Goal: Use online tool/utility: Utilize a website feature to perform a specific function

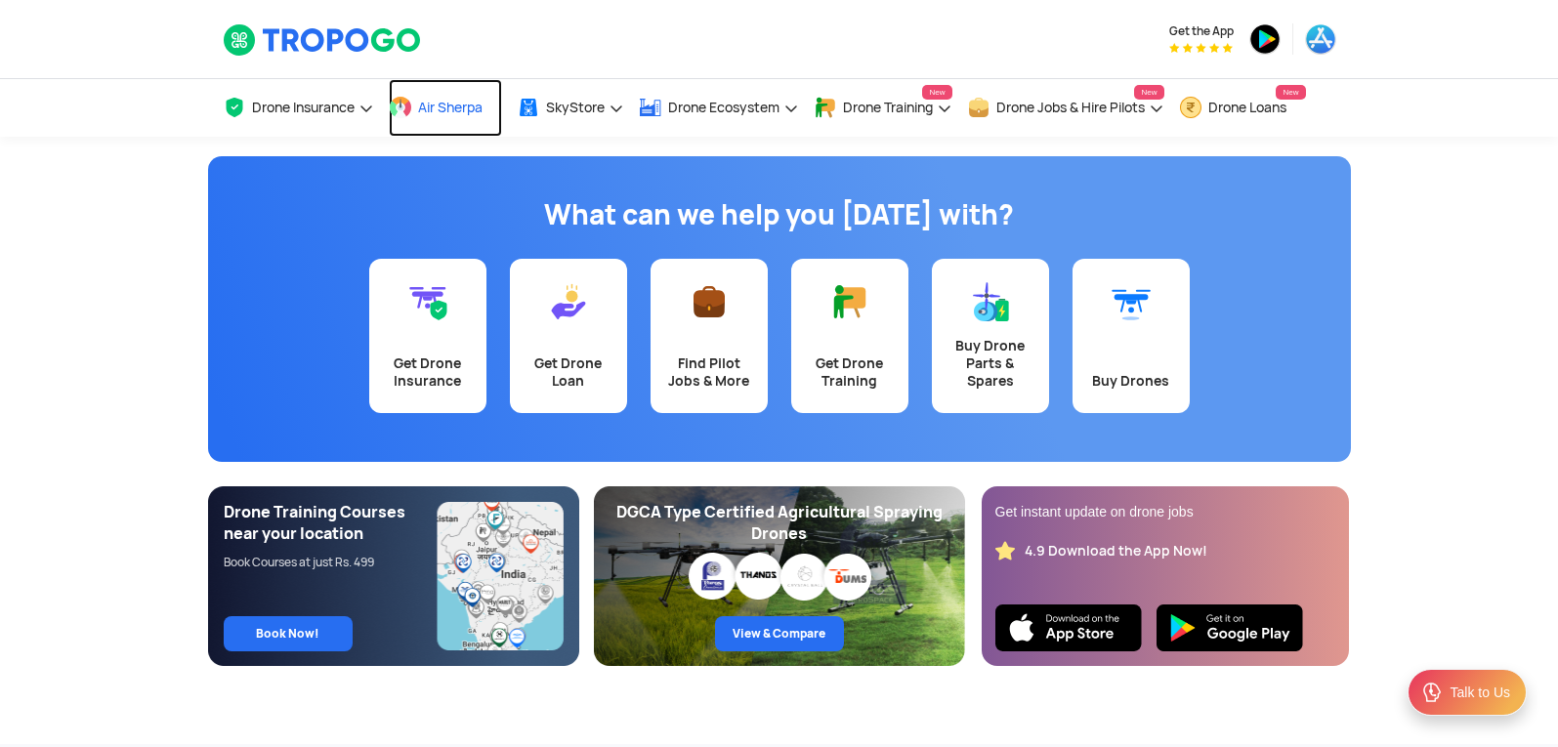
click at [461, 106] on span "Air Sherpa" at bounding box center [450, 108] width 64 height 16
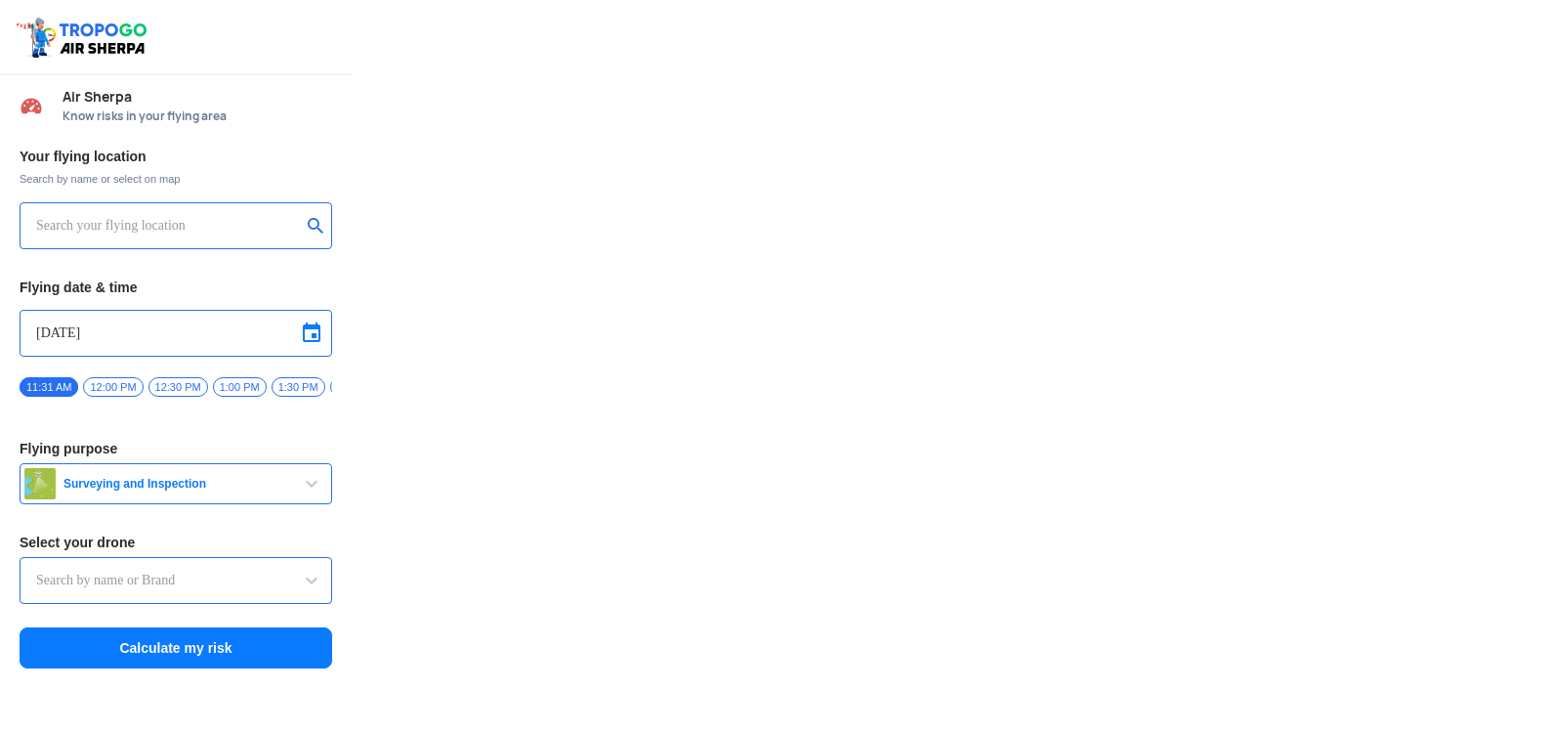
type input "Aquila X2"
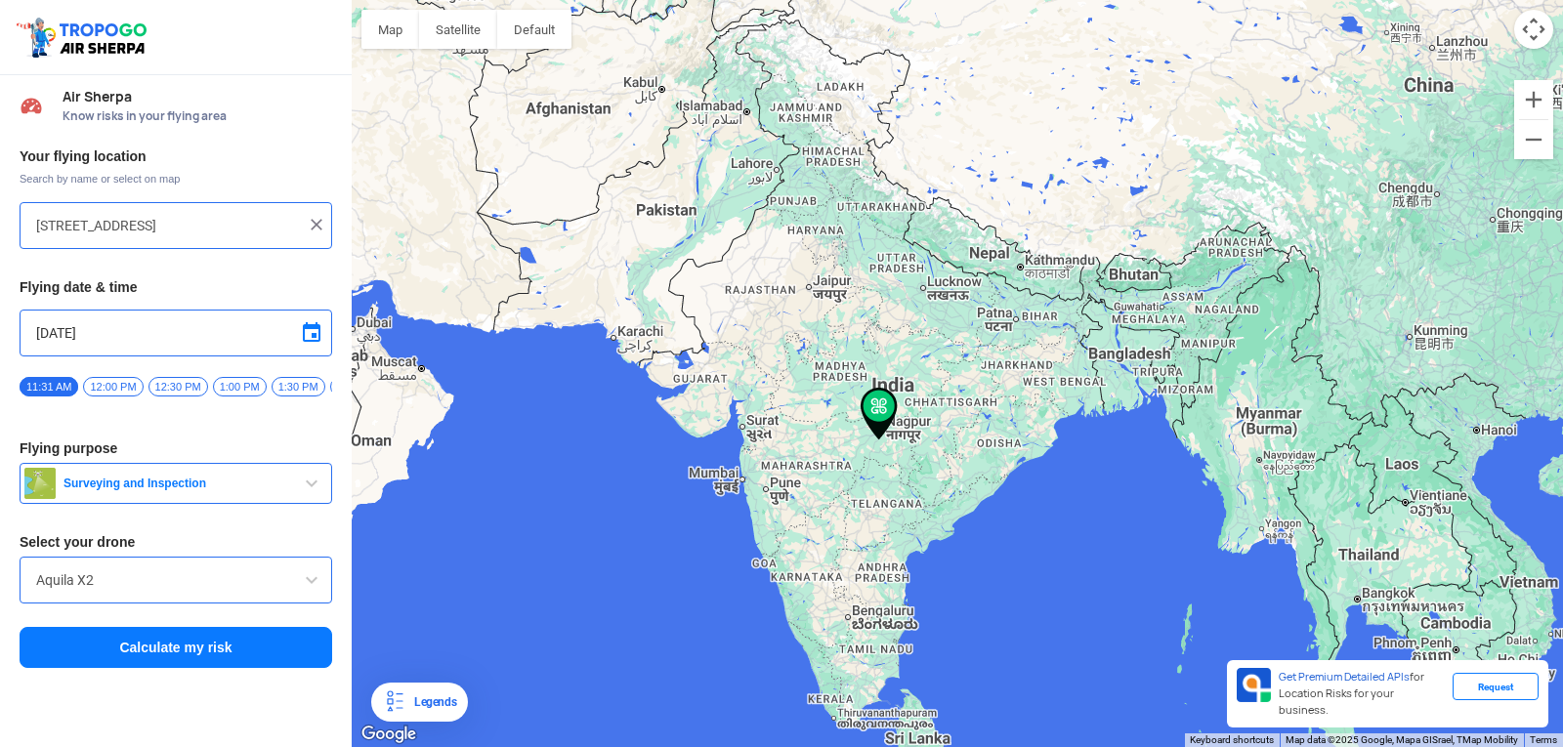
click at [820, 423] on div at bounding box center [957, 373] width 1211 height 747
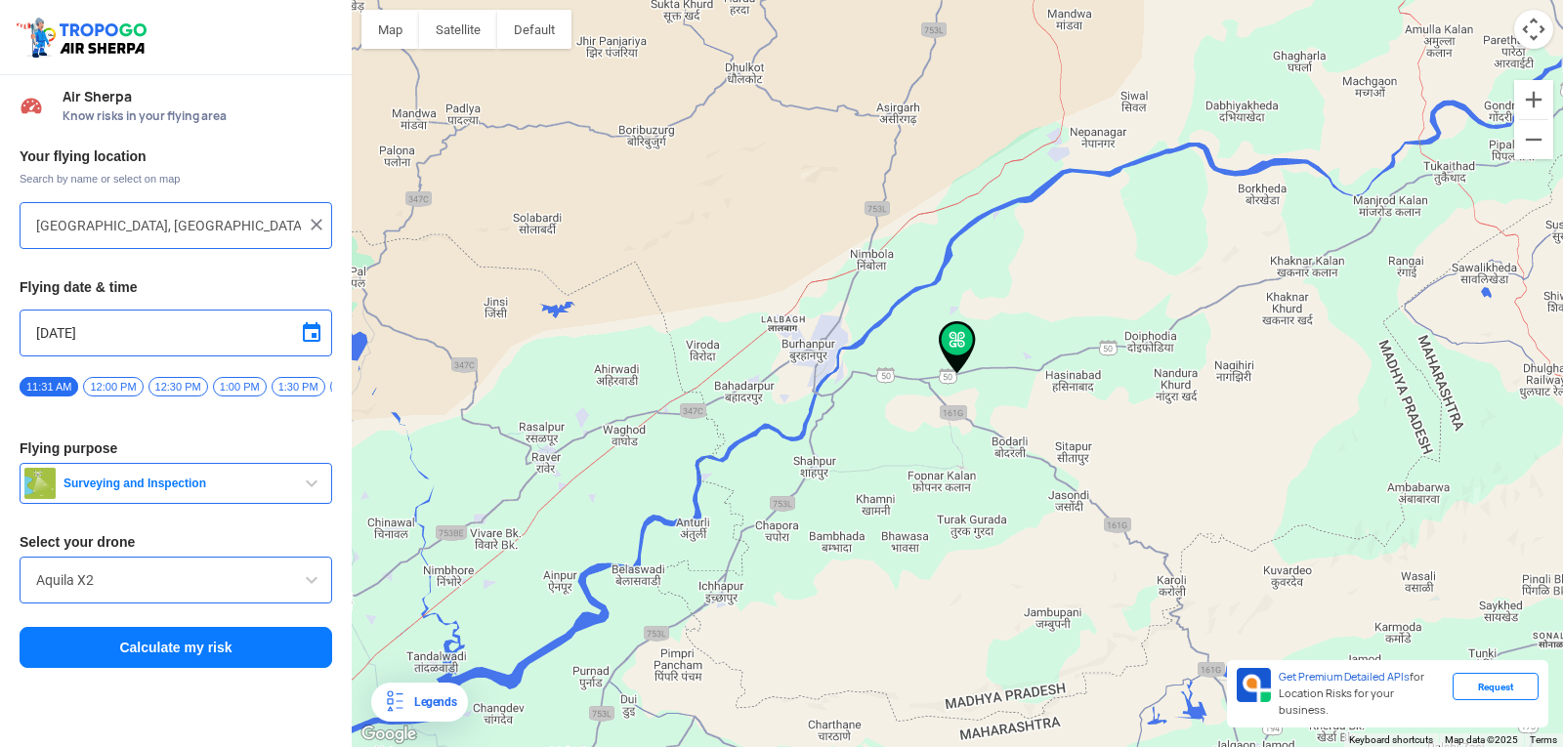
click at [949, 378] on div at bounding box center [957, 373] width 1211 height 747
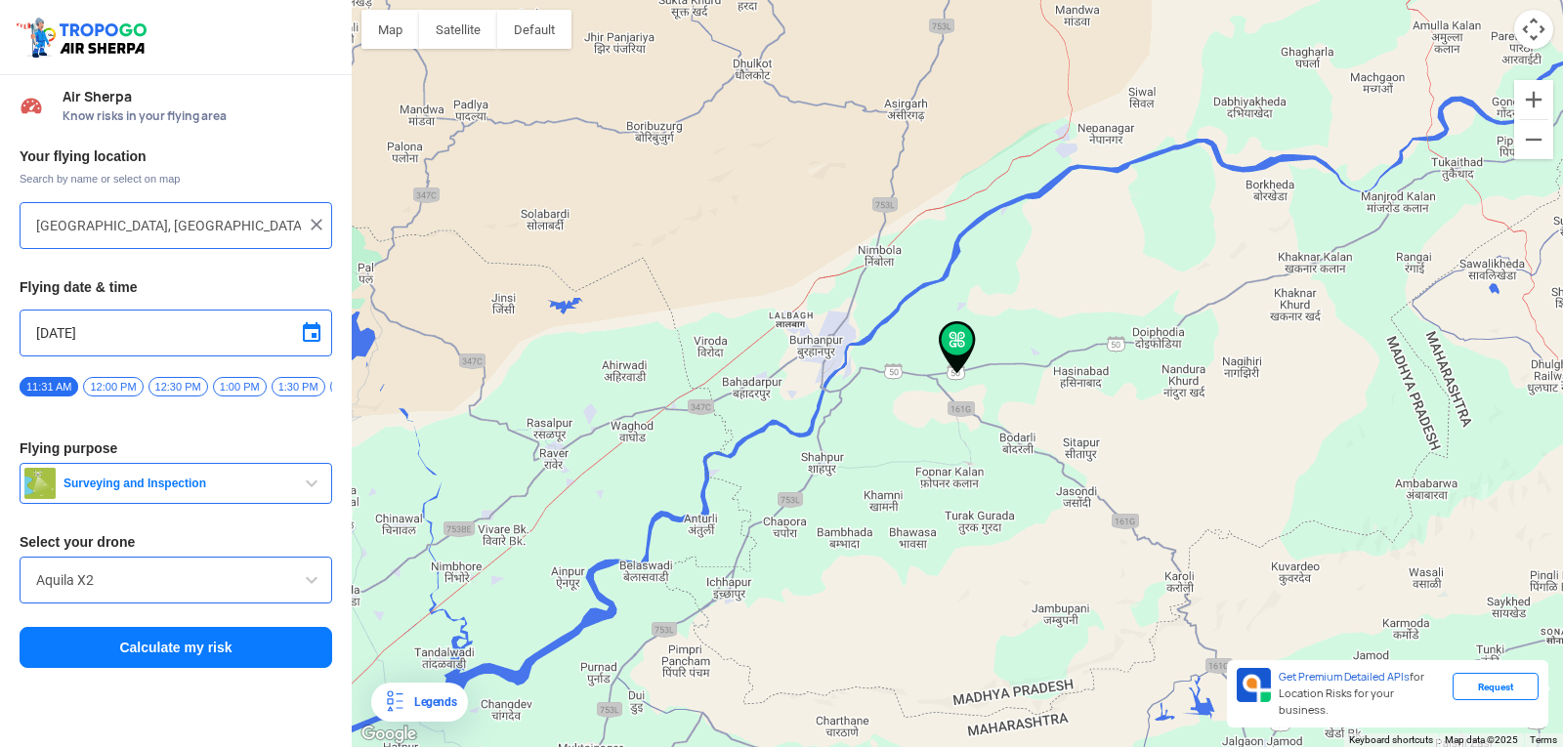
click at [998, 375] on div at bounding box center [957, 373] width 1211 height 747
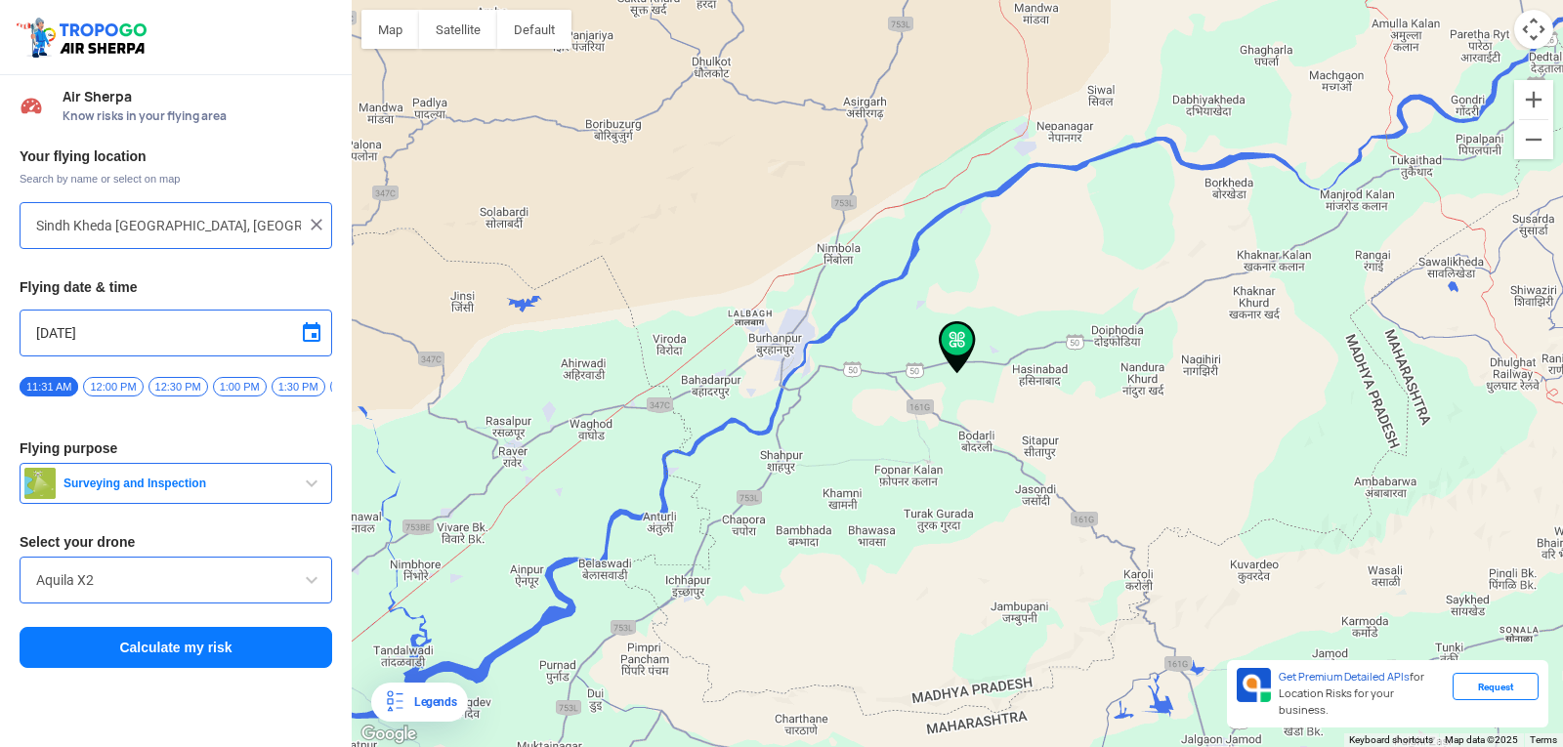
click at [998, 375] on div at bounding box center [957, 373] width 1211 height 747
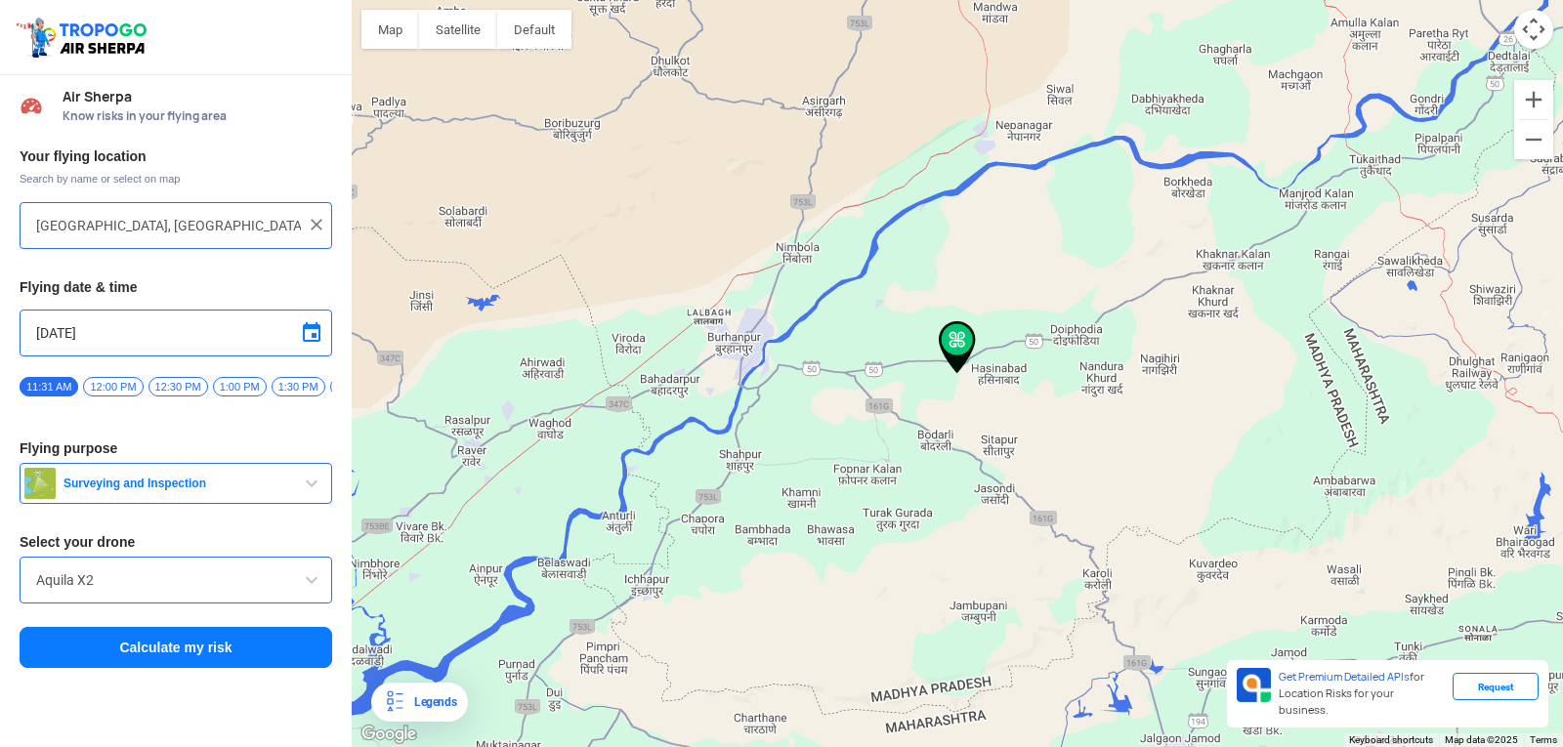
click at [733, 538] on div at bounding box center [957, 373] width 1211 height 747
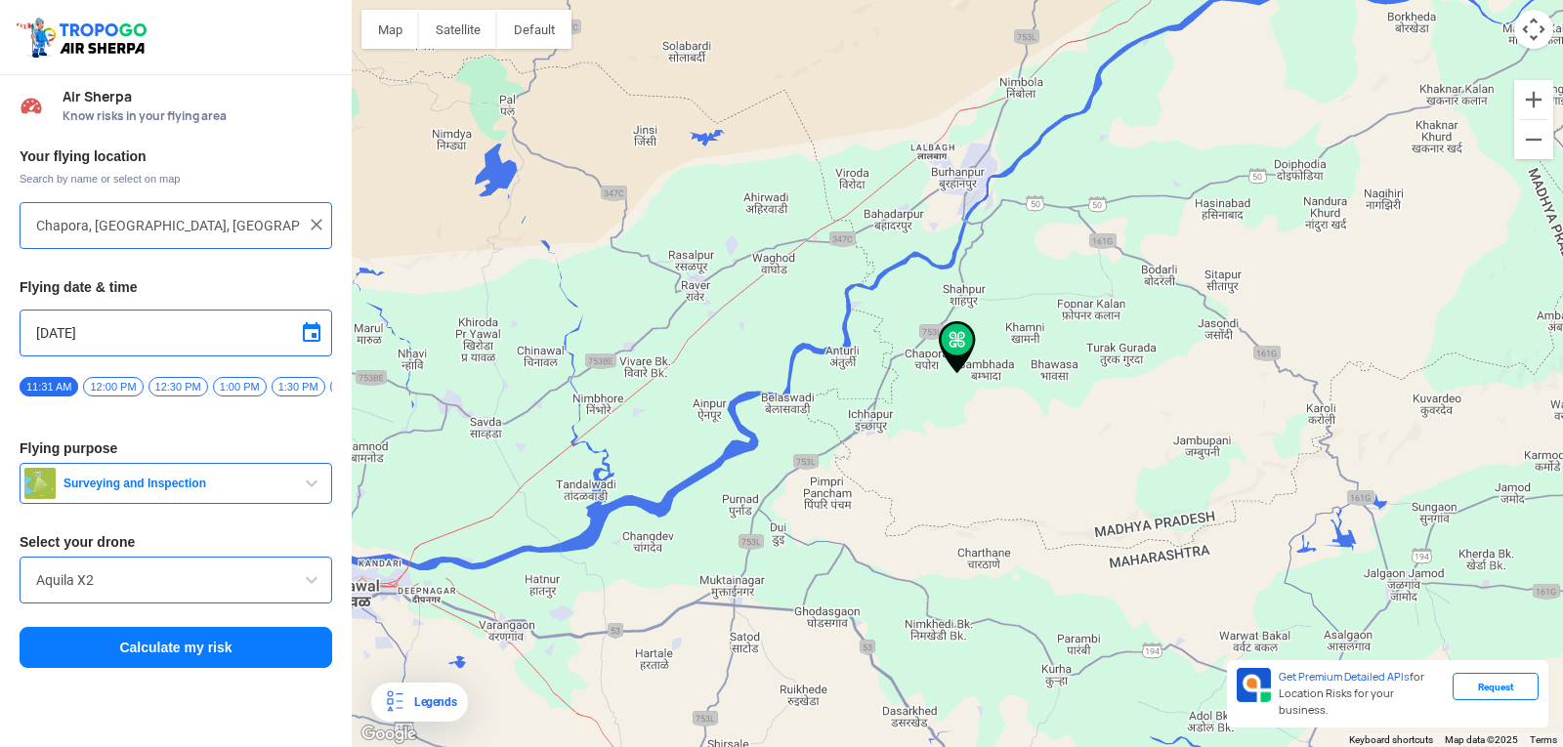
click at [254, 221] on input "Chapora, [GEOGRAPHIC_DATA], [GEOGRAPHIC_DATA]" at bounding box center [168, 225] width 265 height 23
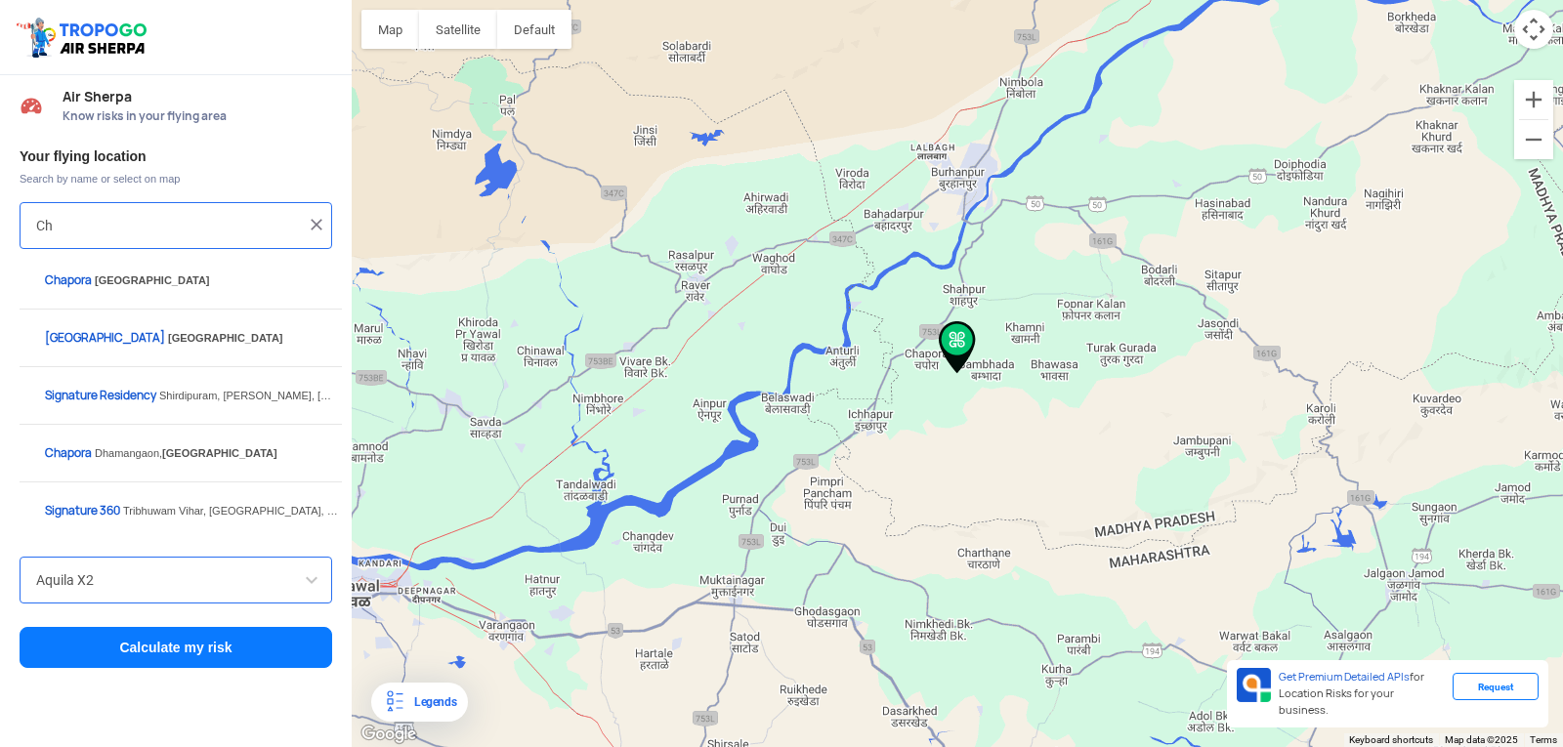
type input "C"
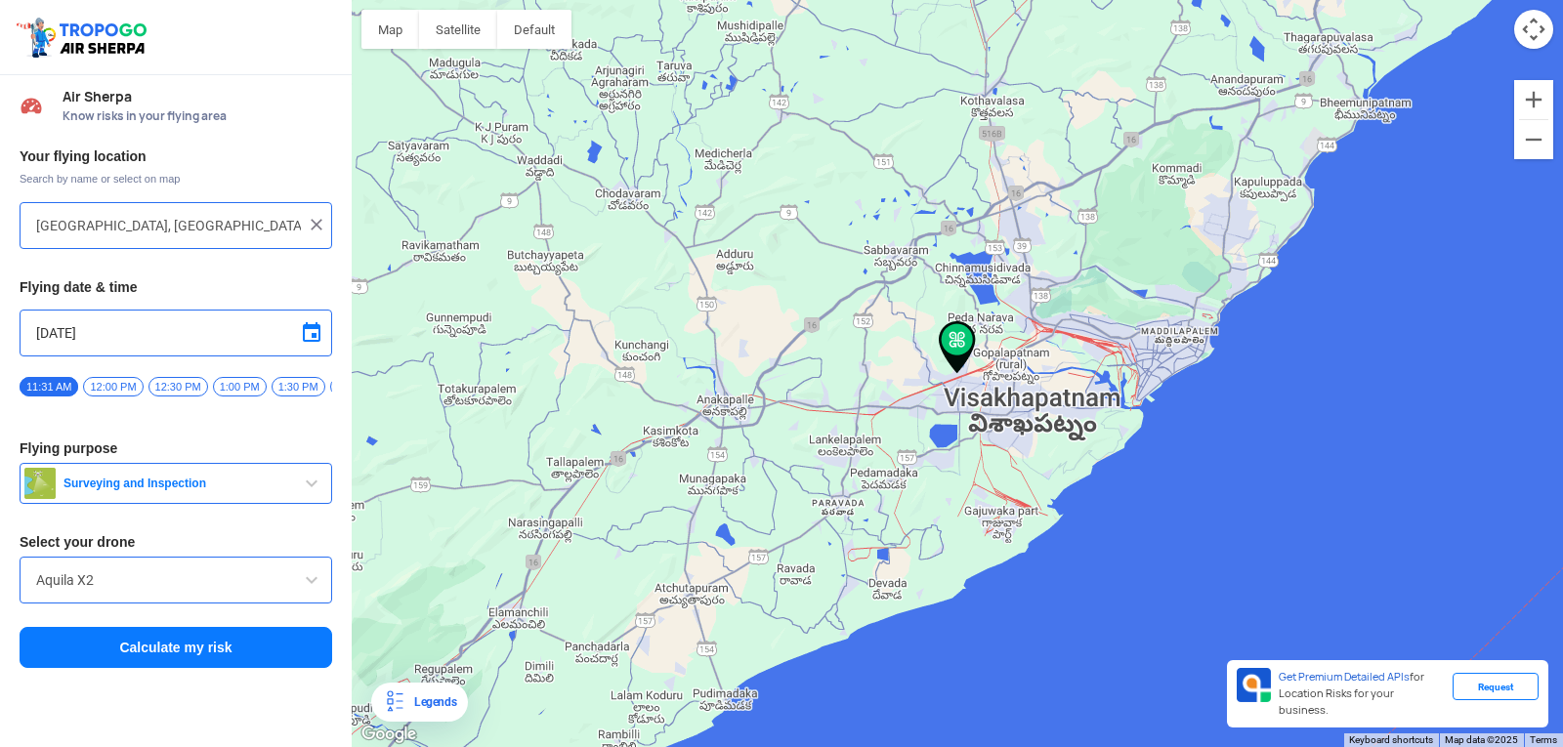
click at [959, 392] on div at bounding box center [957, 373] width 1211 height 747
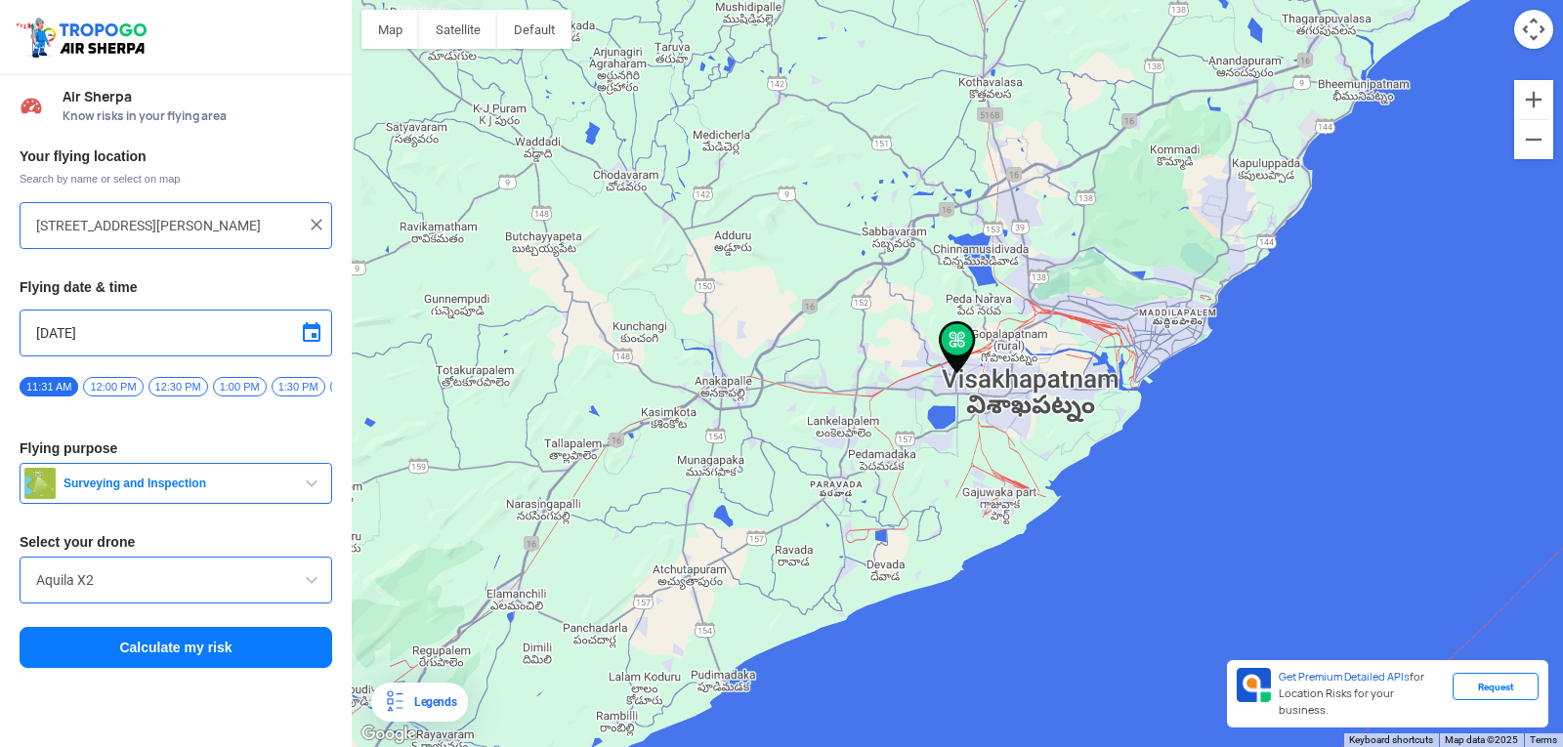
click at [960, 337] on img at bounding box center [957, 347] width 37 height 53
click at [258, 224] on input "[STREET_ADDRESS][PERSON_NAME]" at bounding box center [168, 225] width 265 height 23
click at [1148, 598] on div at bounding box center [957, 373] width 1211 height 747
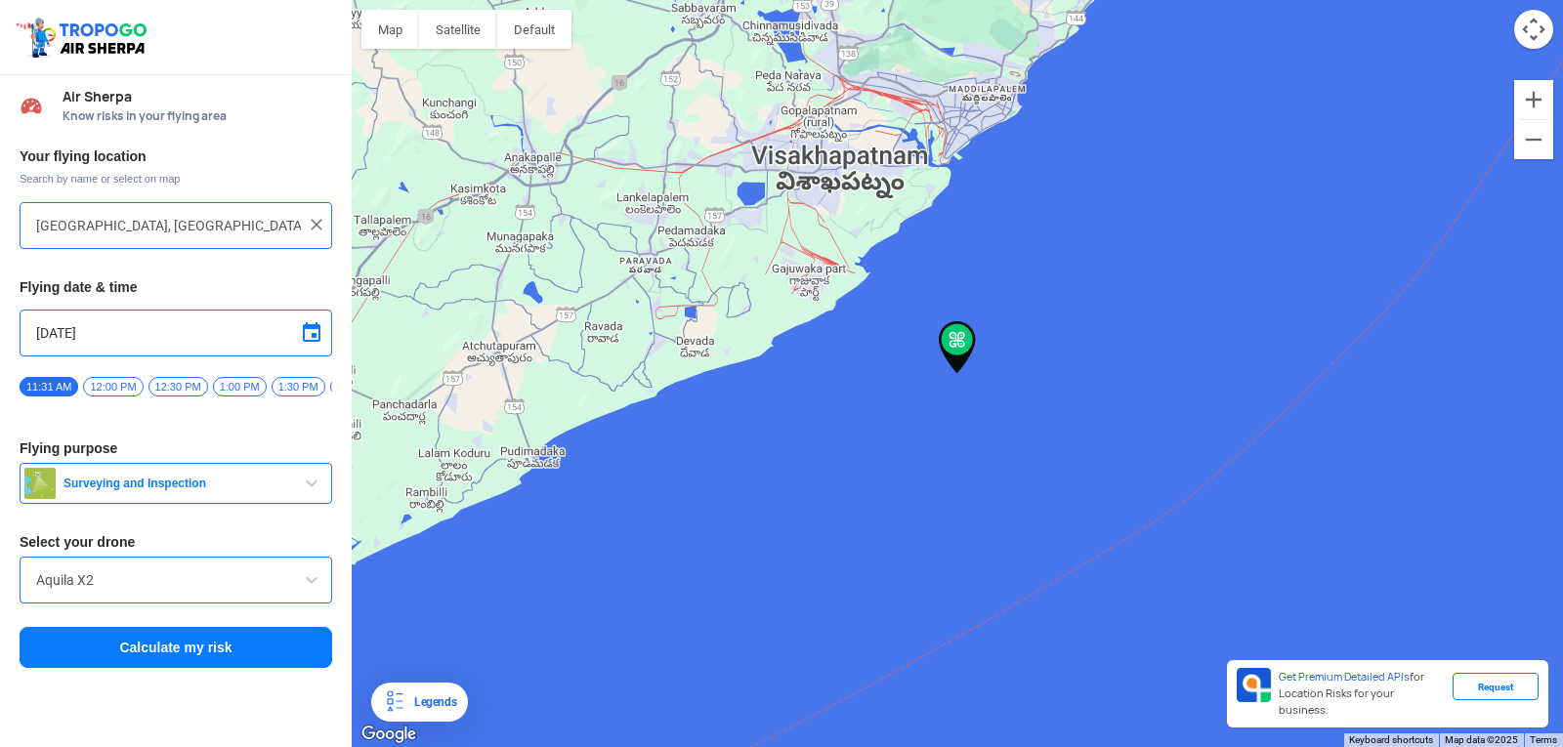
click at [752, 150] on div at bounding box center [957, 373] width 1211 height 747
type input "[STREET_ADDRESS]"
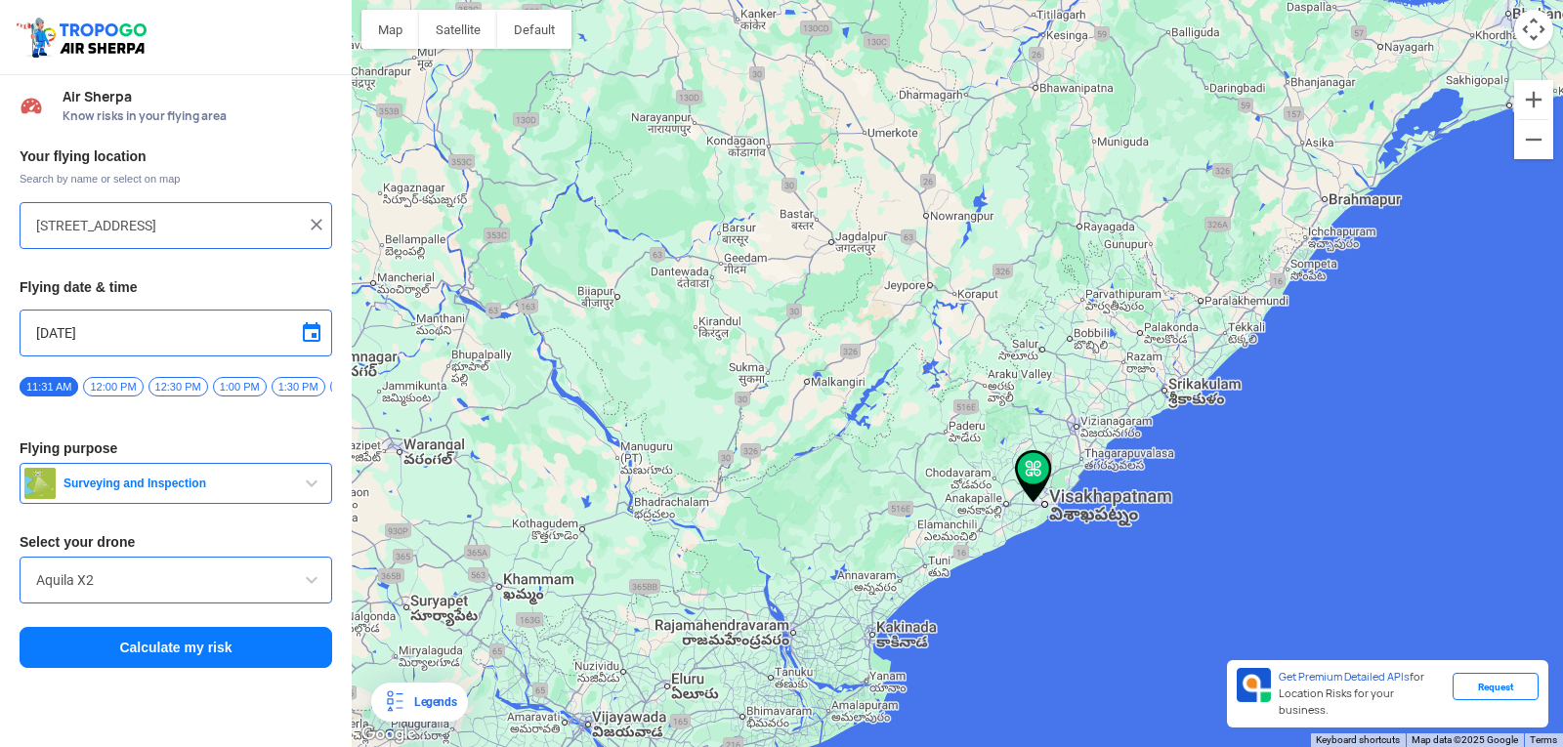
drag, startPoint x: 540, startPoint y: 134, endPoint x: 884, endPoint y: 370, distance: 417.2
click at [943, 444] on div at bounding box center [957, 373] width 1211 height 747
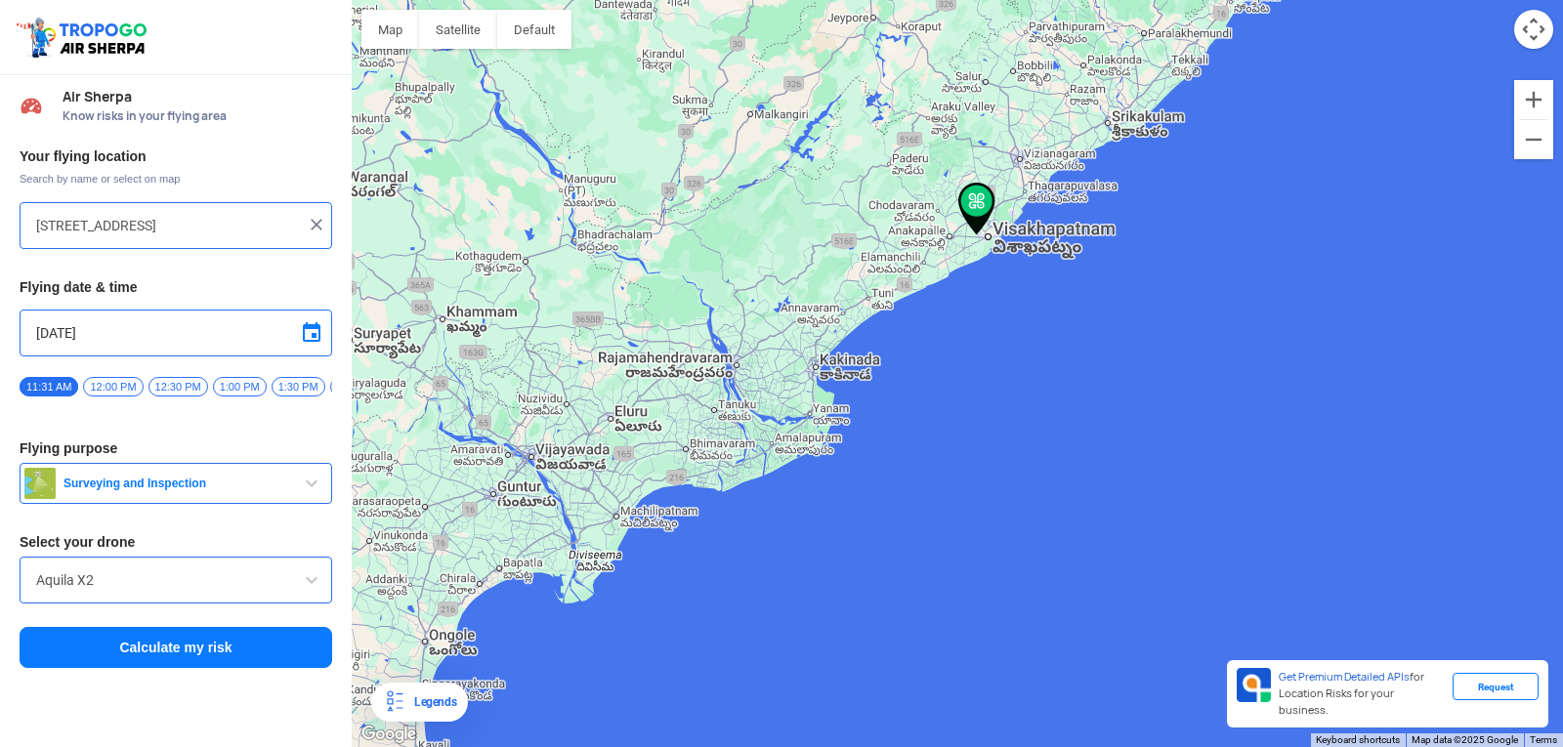
drag, startPoint x: 719, startPoint y: 302, endPoint x: 1354, endPoint y: 542, distance: 678.8
click at [1348, 550] on div at bounding box center [957, 373] width 1211 height 747
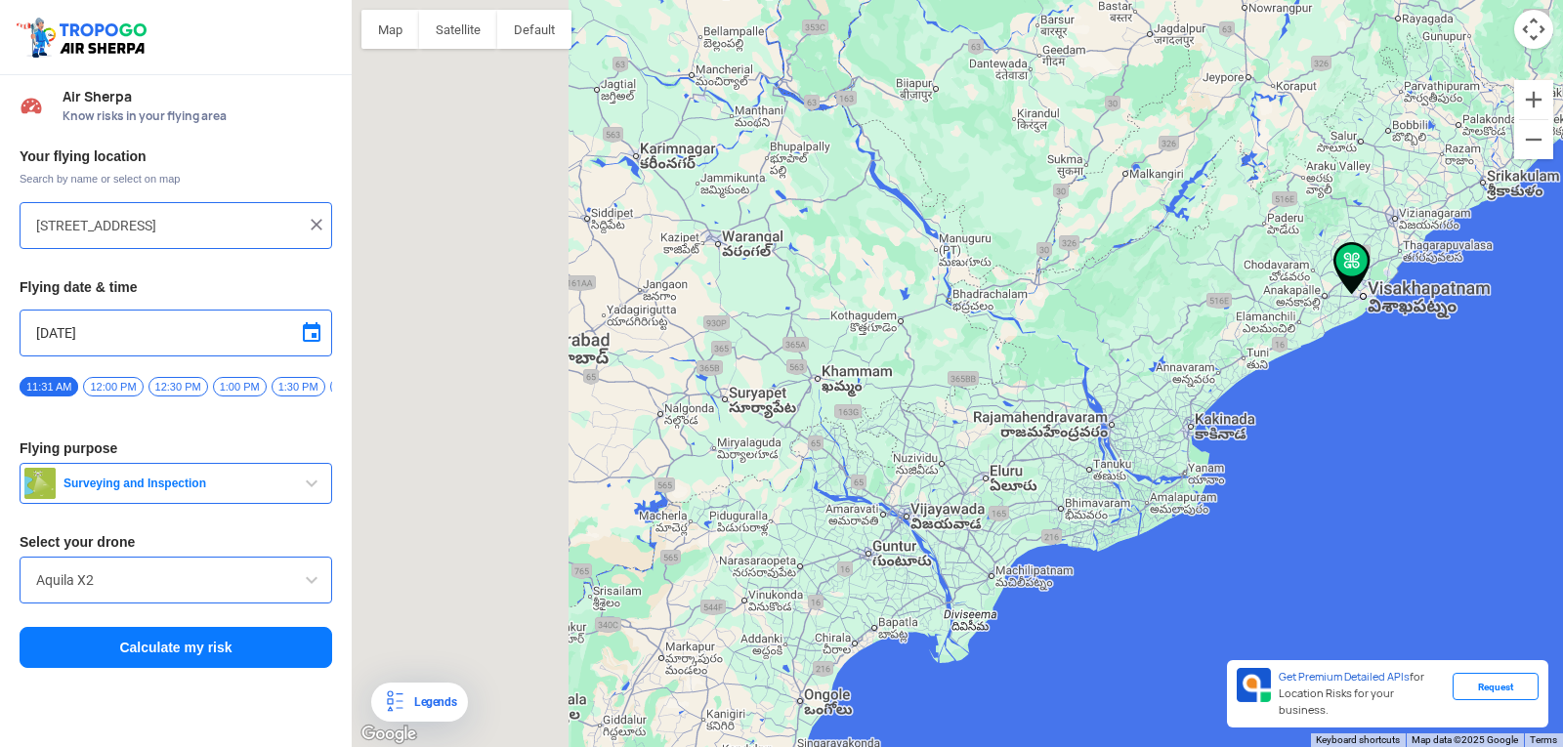
drag, startPoint x: 482, startPoint y: 239, endPoint x: 827, endPoint y: 325, distance: 355.3
click at [827, 325] on div at bounding box center [957, 373] width 1211 height 747
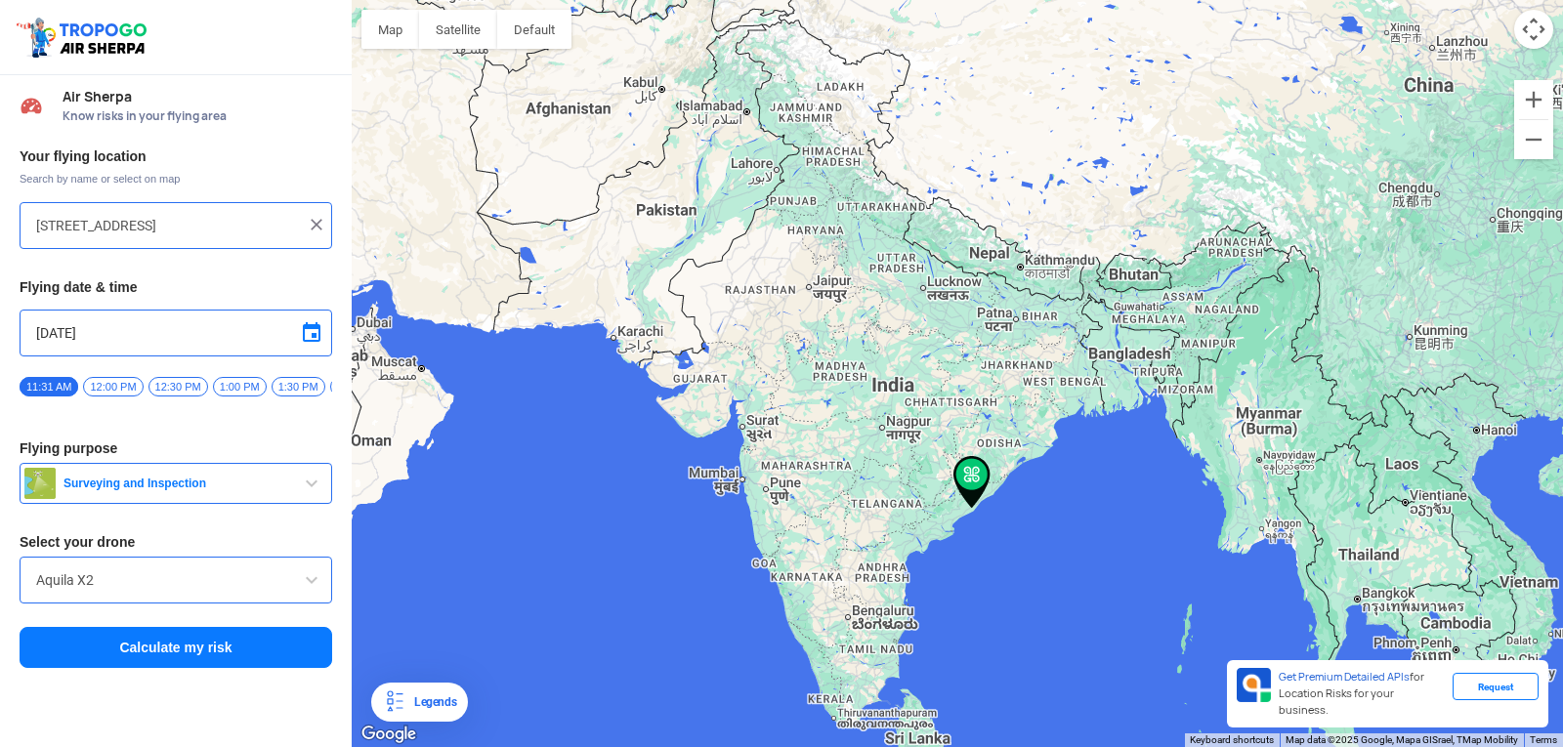
click at [314, 220] on img at bounding box center [317, 225] width 20 height 20
click at [289, 223] on input "text" at bounding box center [168, 225] width 265 height 23
type input "[GEOGRAPHIC_DATA], [GEOGRAPHIC_DATA] 530049, [GEOGRAPHIC_DATA]"
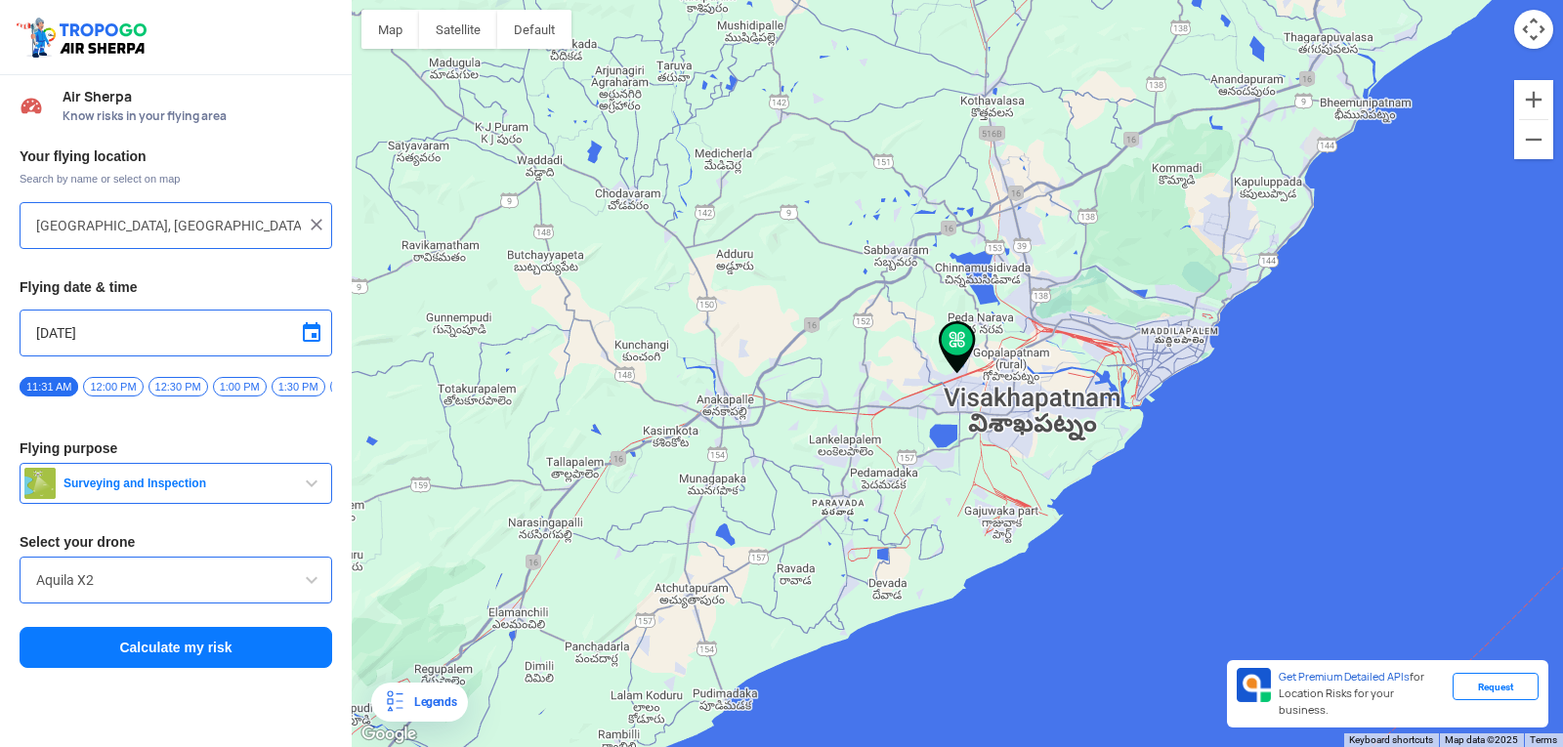
click at [951, 336] on img at bounding box center [957, 347] width 37 height 53
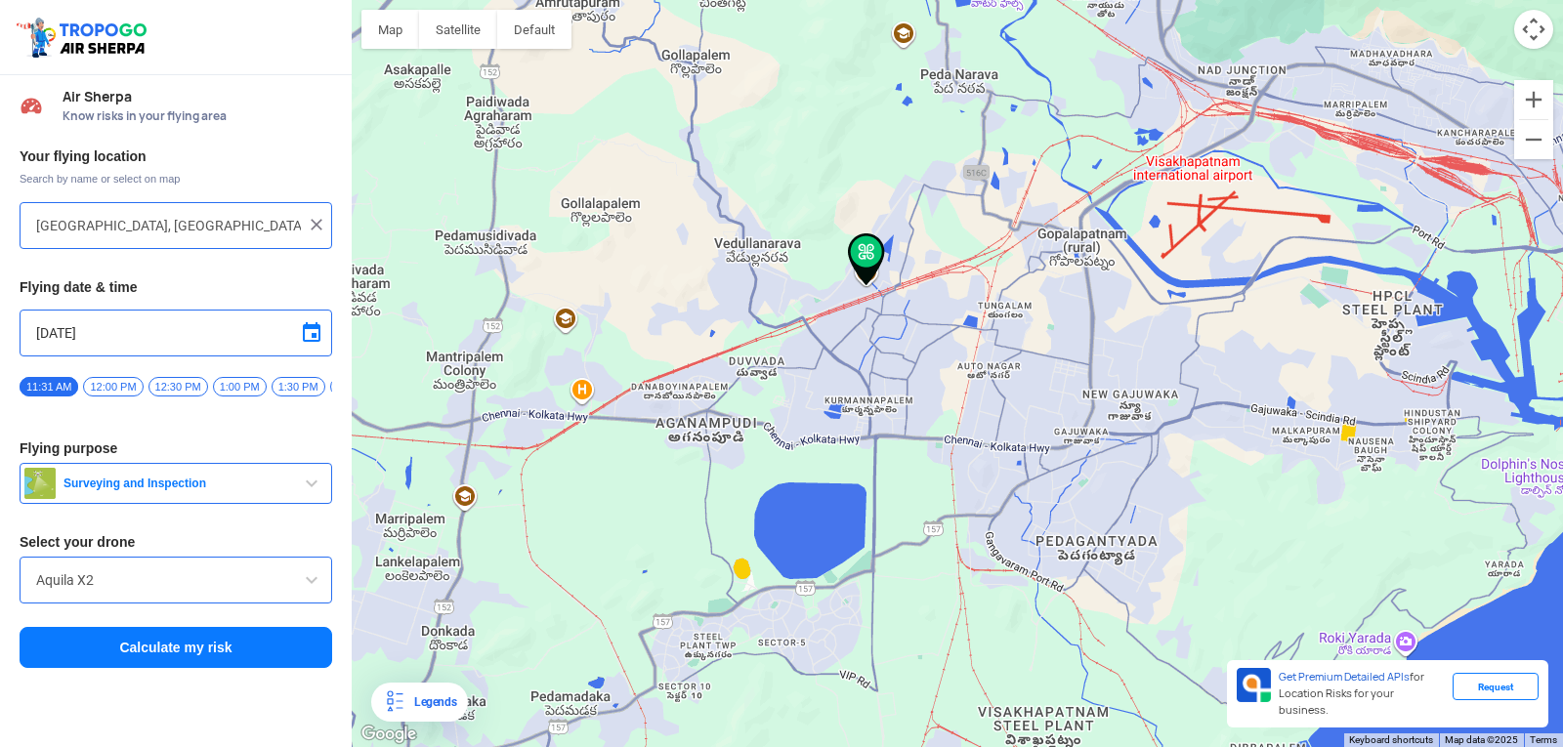
drag, startPoint x: 649, startPoint y: 276, endPoint x: 1135, endPoint y: 491, distance: 531.7
click at [1134, 492] on div at bounding box center [957, 373] width 1211 height 747
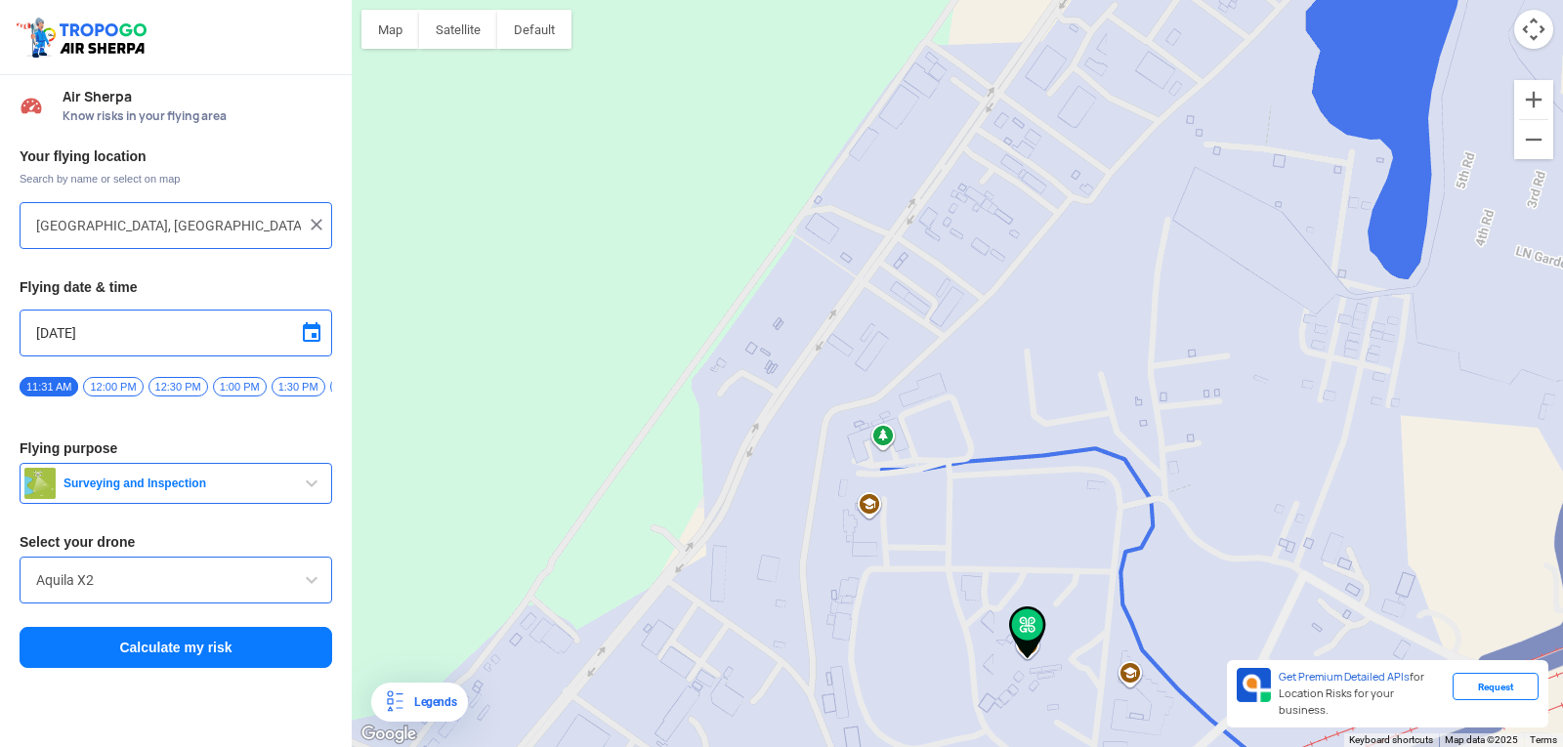
drag, startPoint x: 966, startPoint y: 558, endPoint x: 691, endPoint y: 52, distance: 576.0
click at [610, 0] on html "Location Risk Score Air Sherpa Know risks in your flying area Your flying locat…" at bounding box center [781, 373] width 1563 height 747
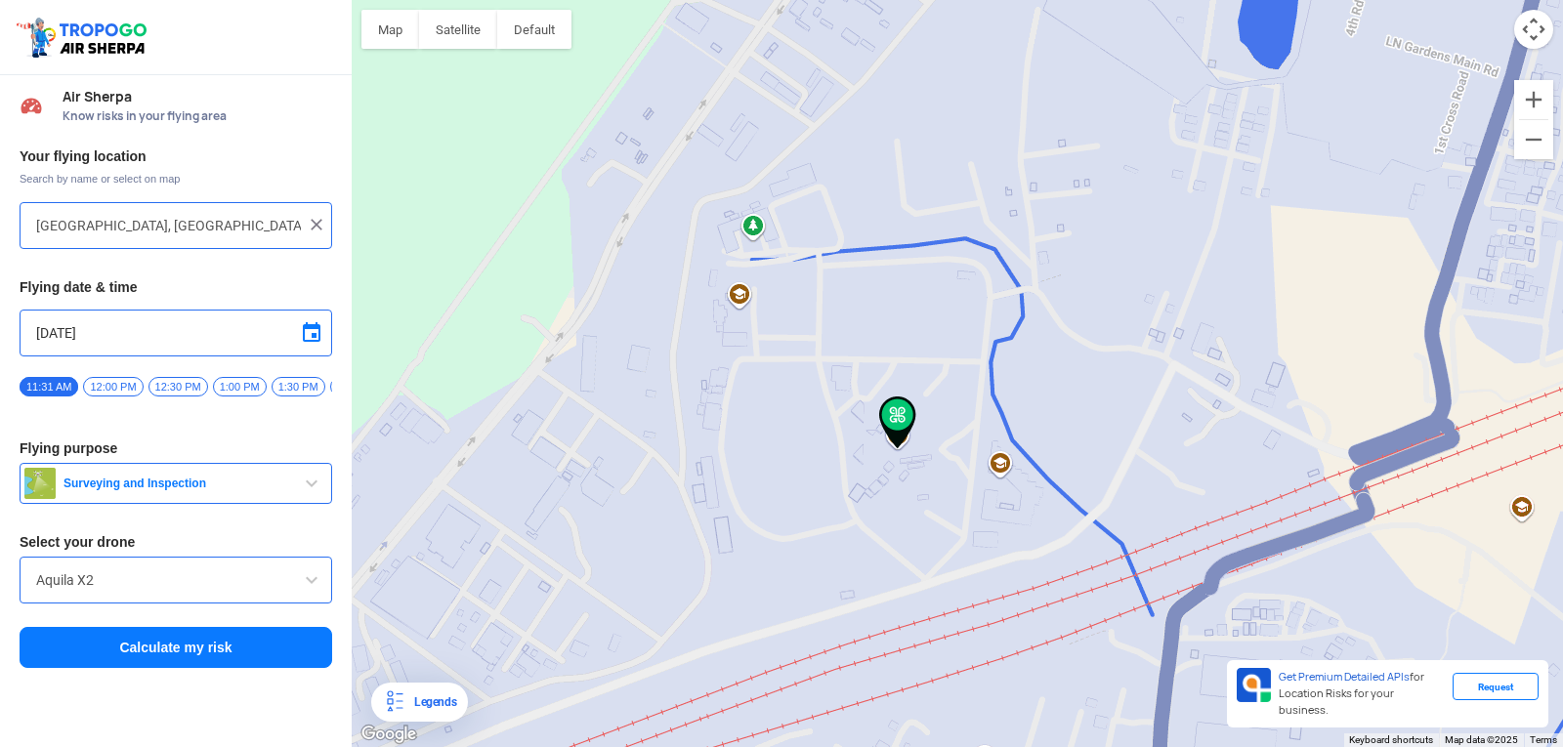
drag, startPoint x: 1225, startPoint y: 507, endPoint x: 1049, endPoint y: 258, distance: 304.9
click at [1062, 258] on div at bounding box center [957, 373] width 1211 height 747
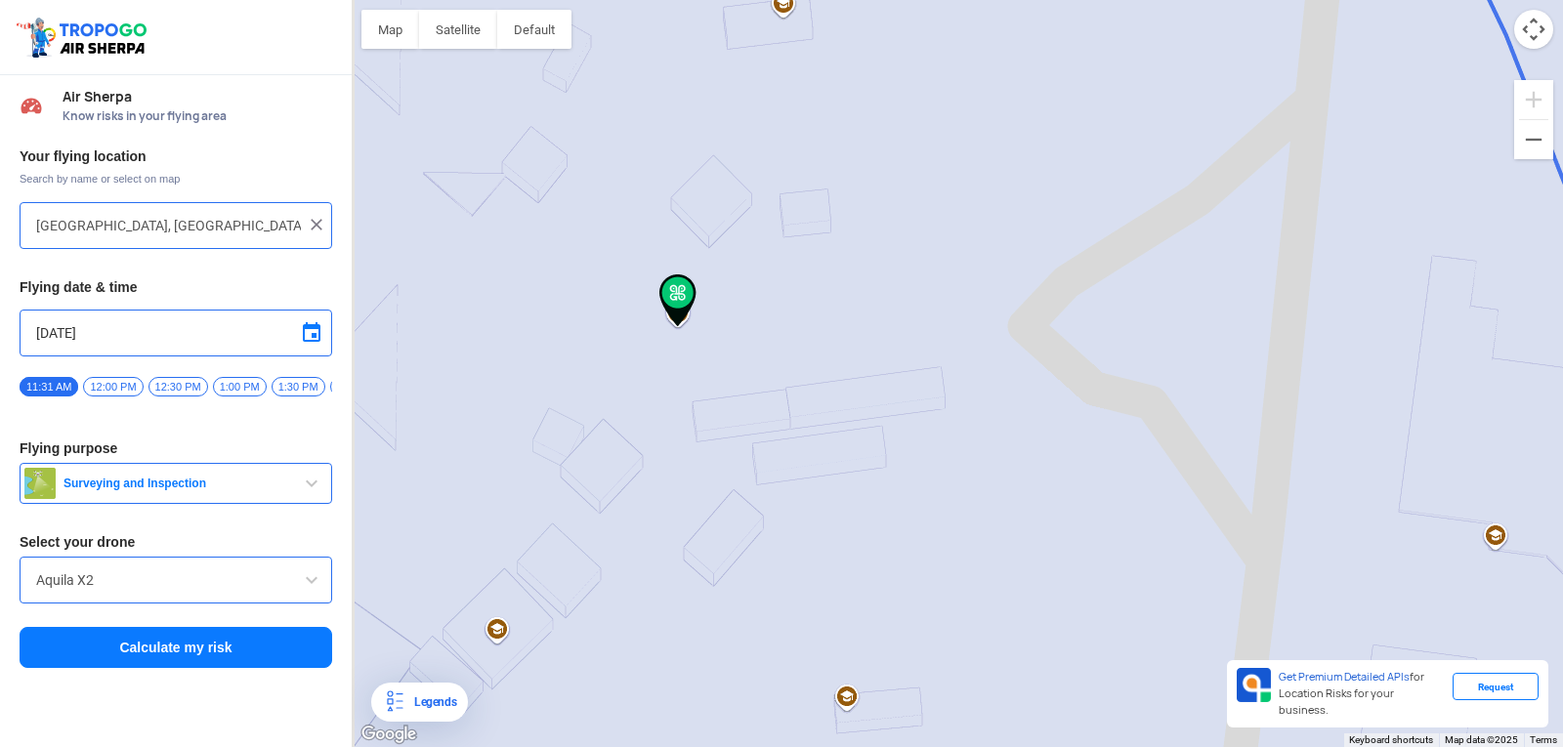
drag, startPoint x: 547, startPoint y: 368, endPoint x: 795, endPoint y: 383, distance: 248.5
click at [795, 383] on div at bounding box center [957, 373] width 1211 height 747
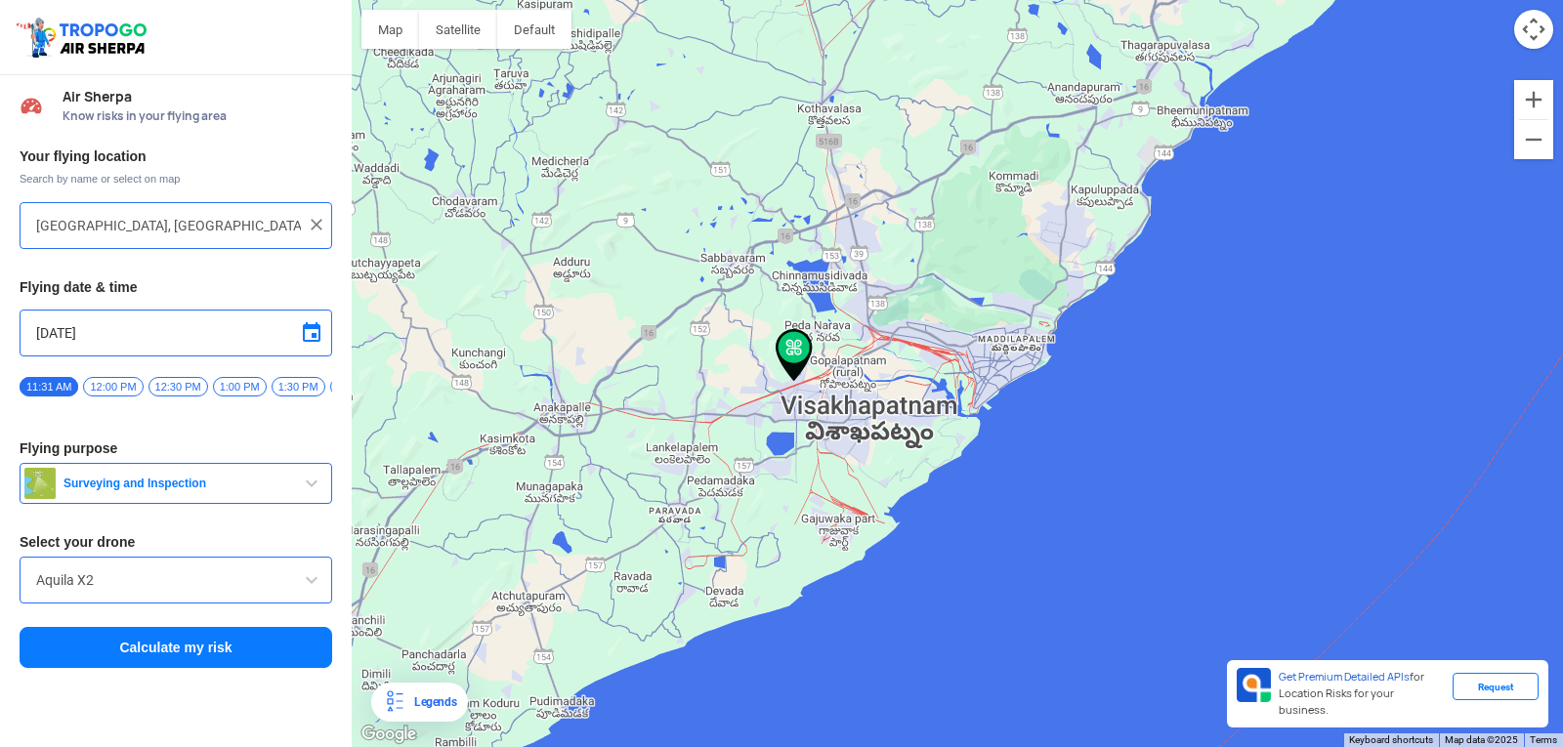
click at [106, 385] on span "12:00 PM" at bounding box center [113, 387] width 60 height 20
click at [306, 489] on span "button" at bounding box center [311, 483] width 23 height 23
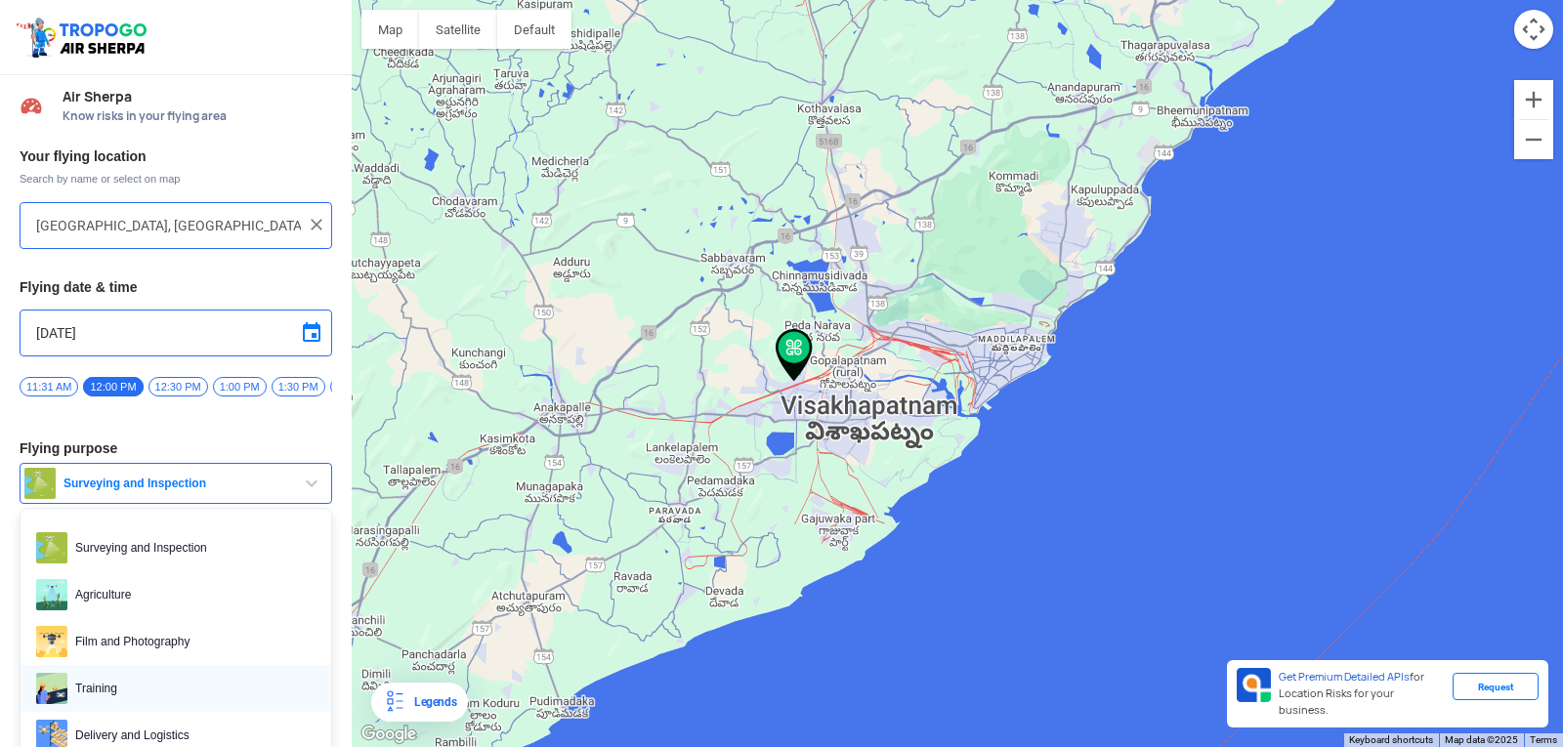
click at [202, 695] on span "Training" at bounding box center [191, 688] width 248 height 31
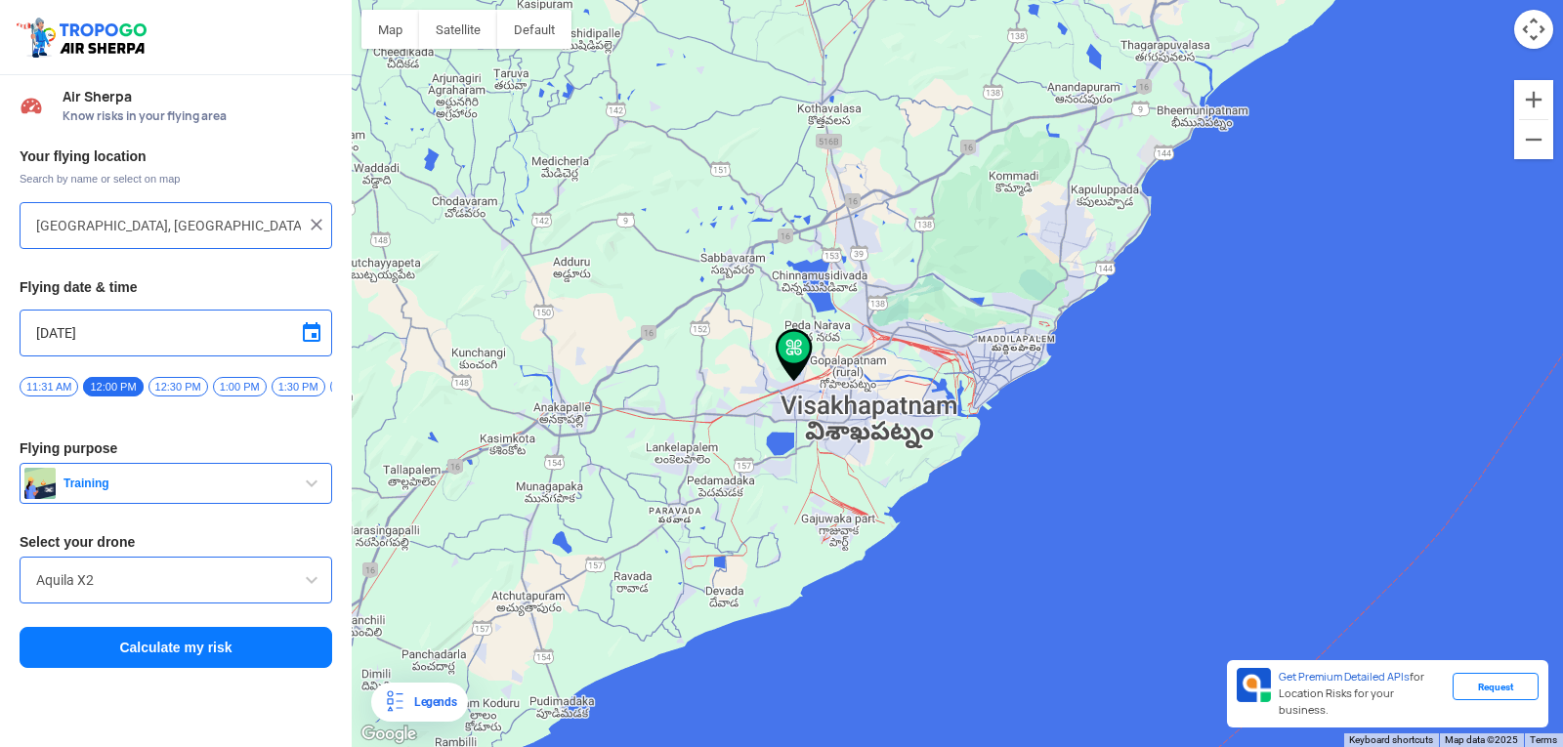
click at [315, 584] on span at bounding box center [311, 579] width 23 height 23
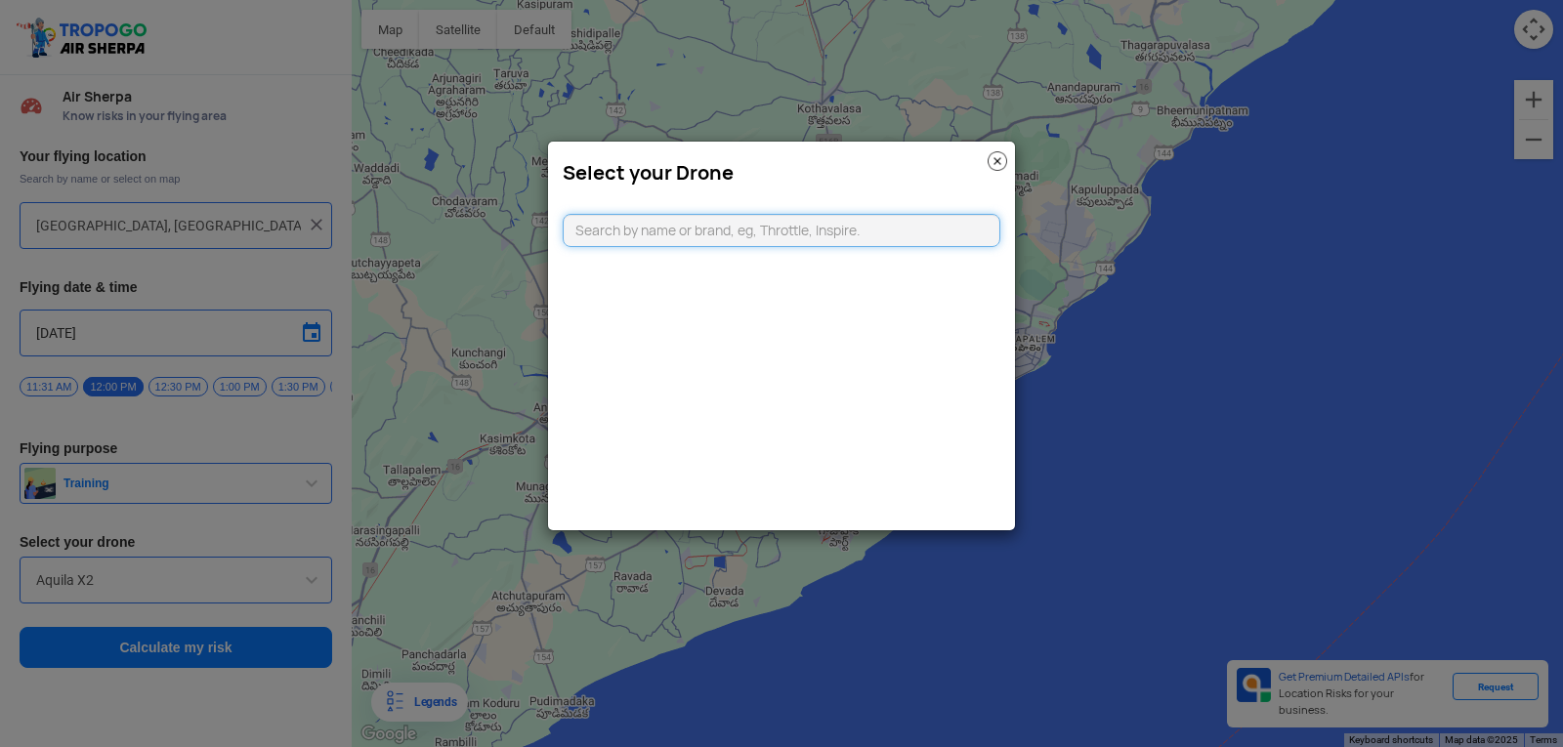
click at [674, 234] on input "text" at bounding box center [782, 230] width 438 height 33
type input "d"
click at [996, 154] on img at bounding box center [997, 161] width 20 height 20
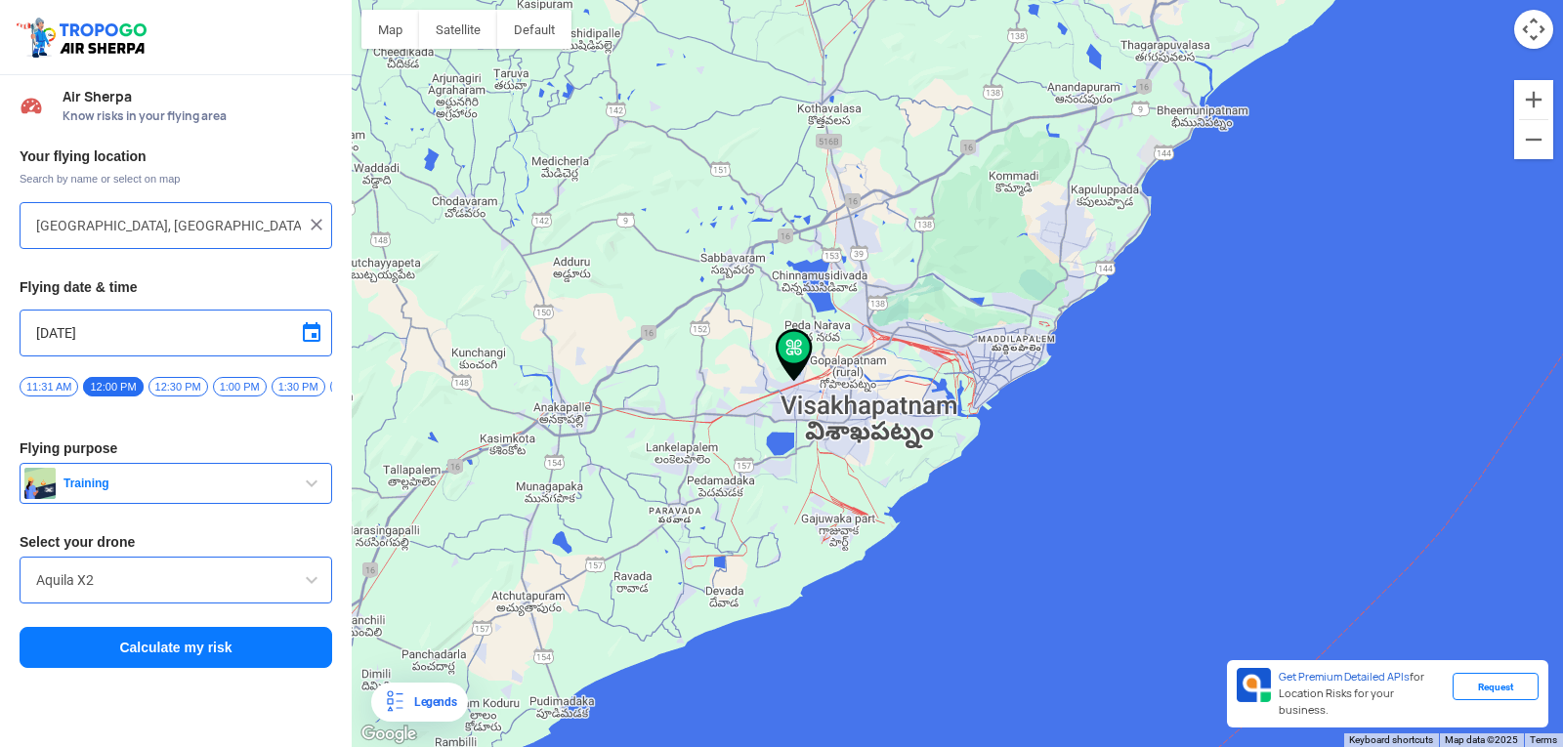
click at [43, 330] on input "[DATE]" at bounding box center [175, 332] width 279 height 23
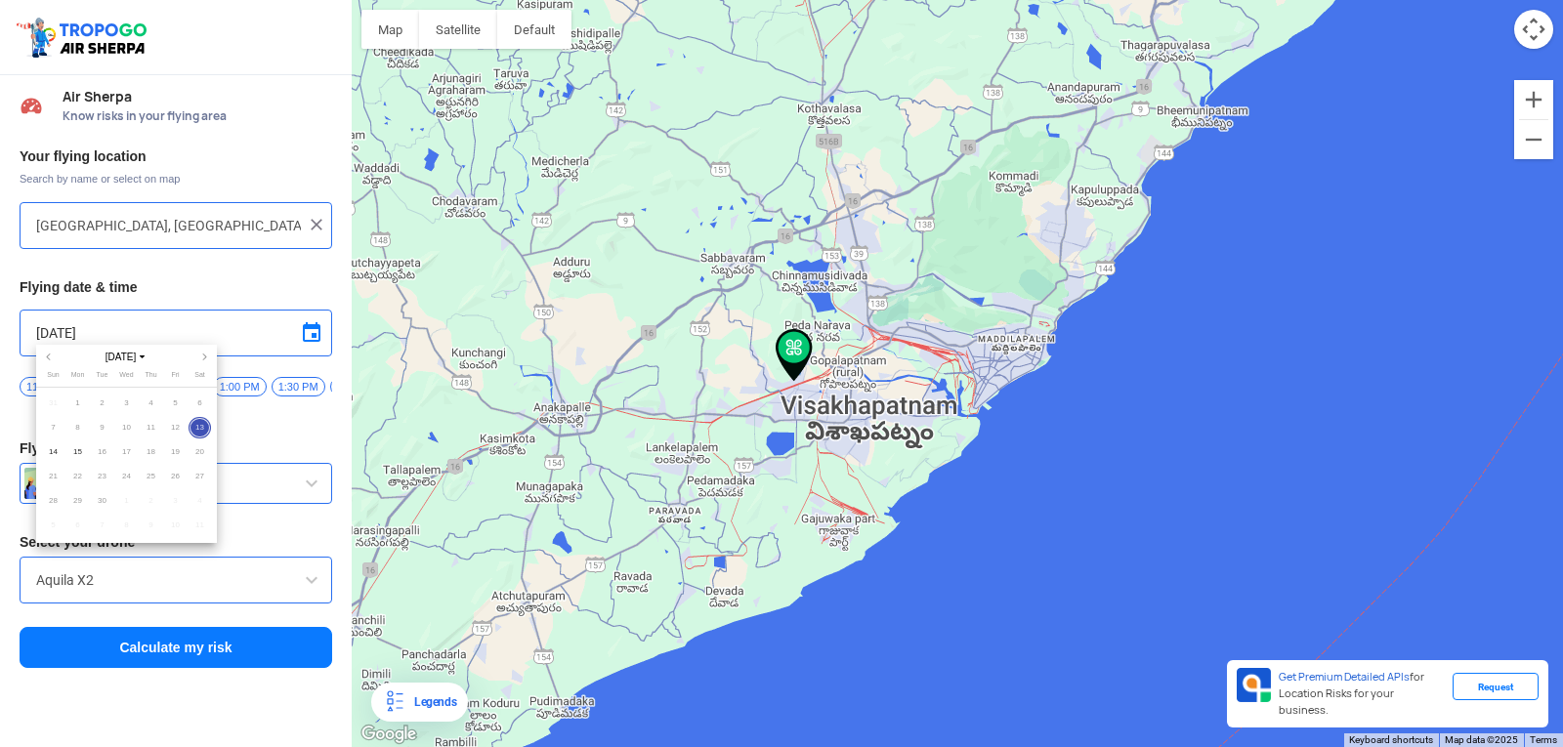
drag, startPoint x: 196, startPoint y: 424, endPoint x: 142, endPoint y: 431, distance: 55.1
click at [196, 425] on span "13" at bounding box center [199, 428] width 22 height 22
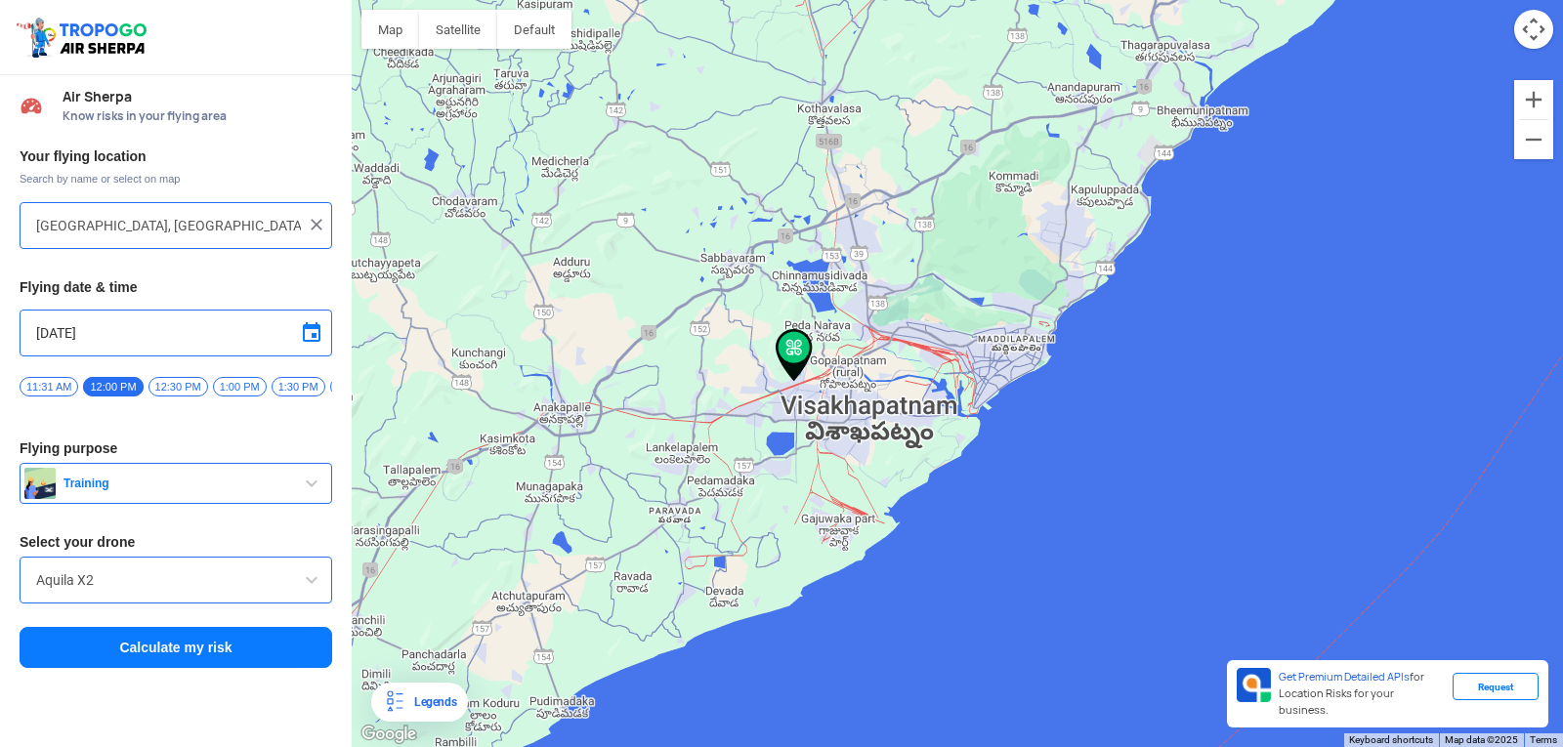
click at [107, 339] on input "[DATE]" at bounding box center [175, 332] width 279 height 23
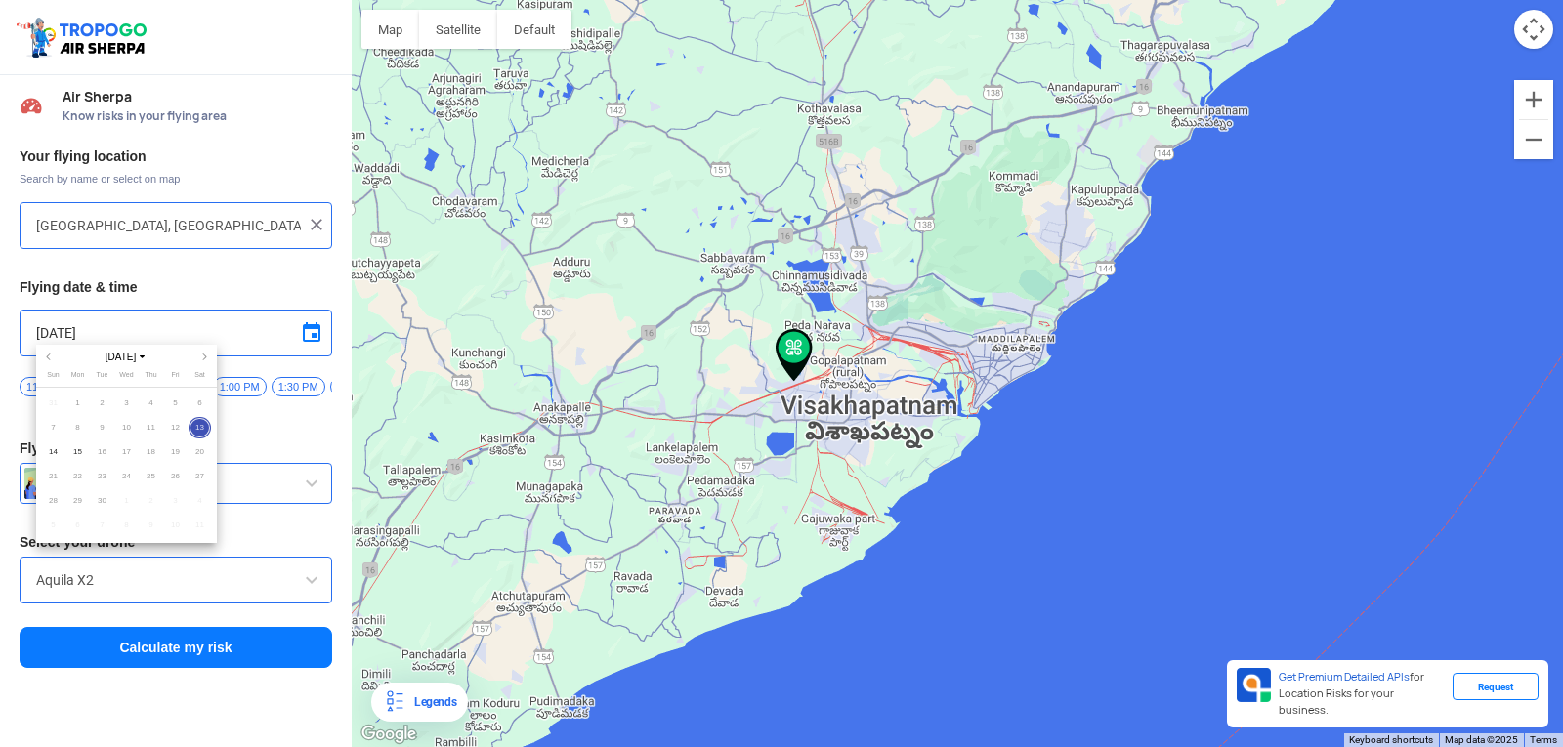
click at [230, 575] on div at bounding box center [781, 373] width 1563 height 747
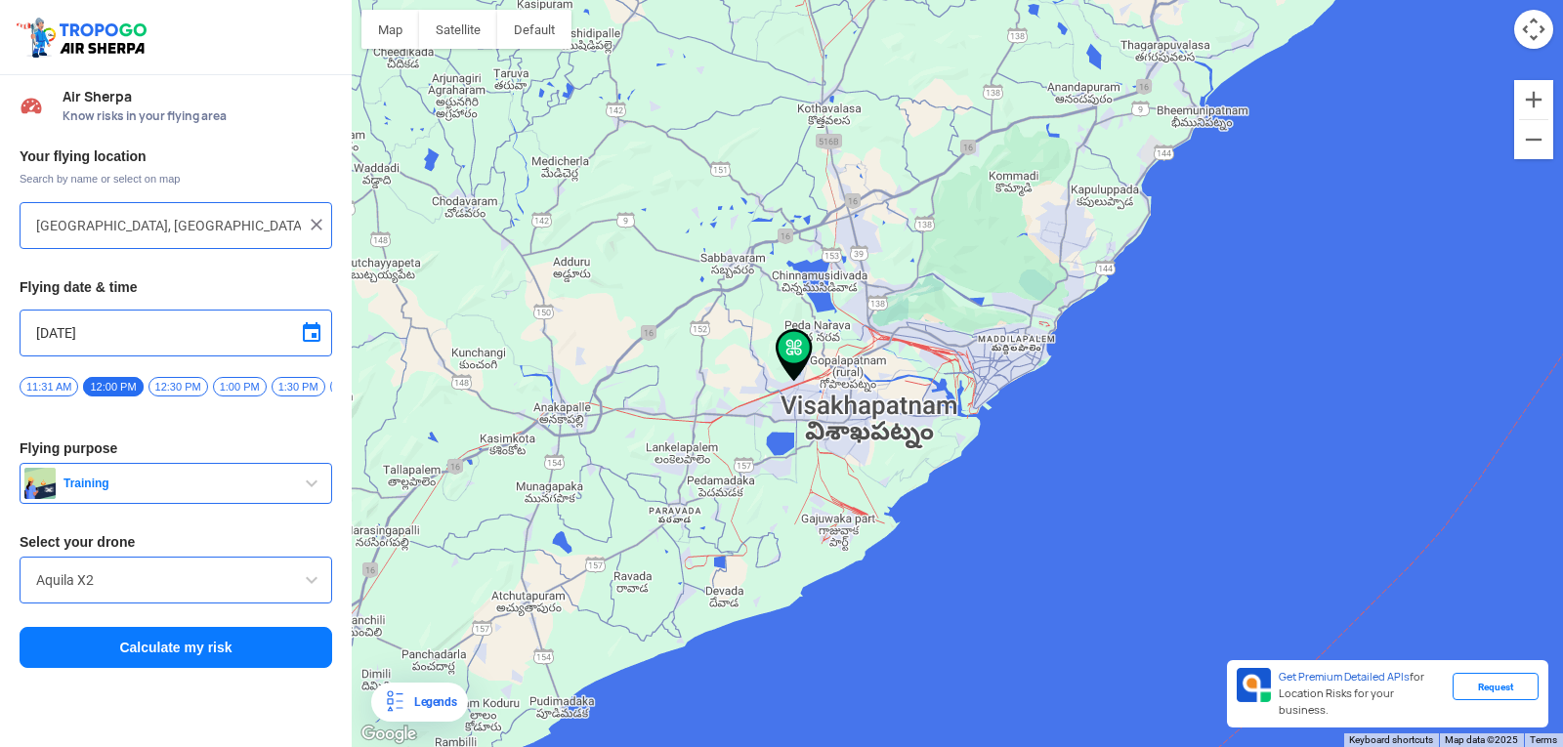
click at [217, 574] on div "Aquila X2" at bounding box center [176, 580] width 313 height 47
click at [150, 580] on input "Aquila X2" at bounding box center [175, 579] width 279 height 23
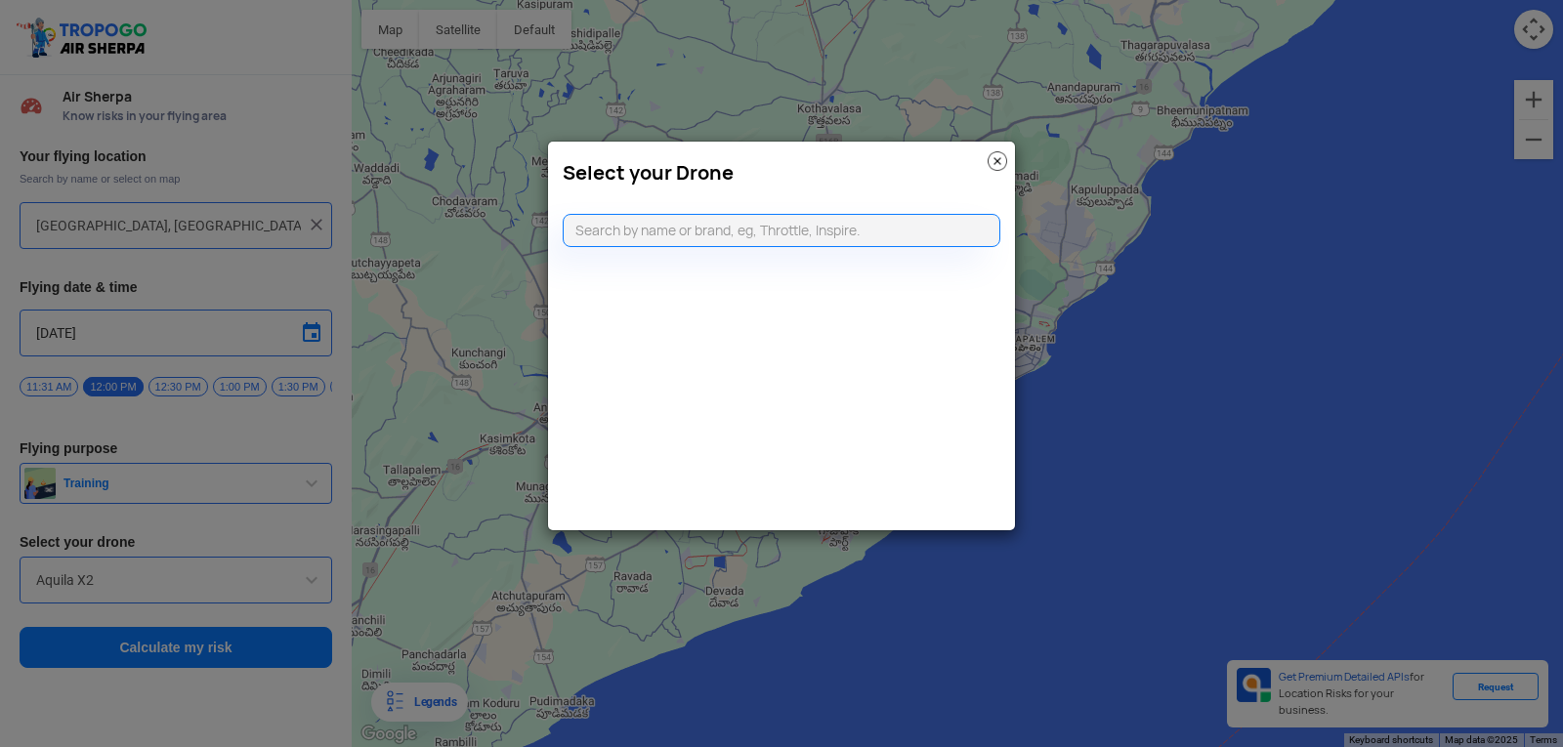
click at [997, 159] on img at bounding box center [997, 161] width 20 height 20
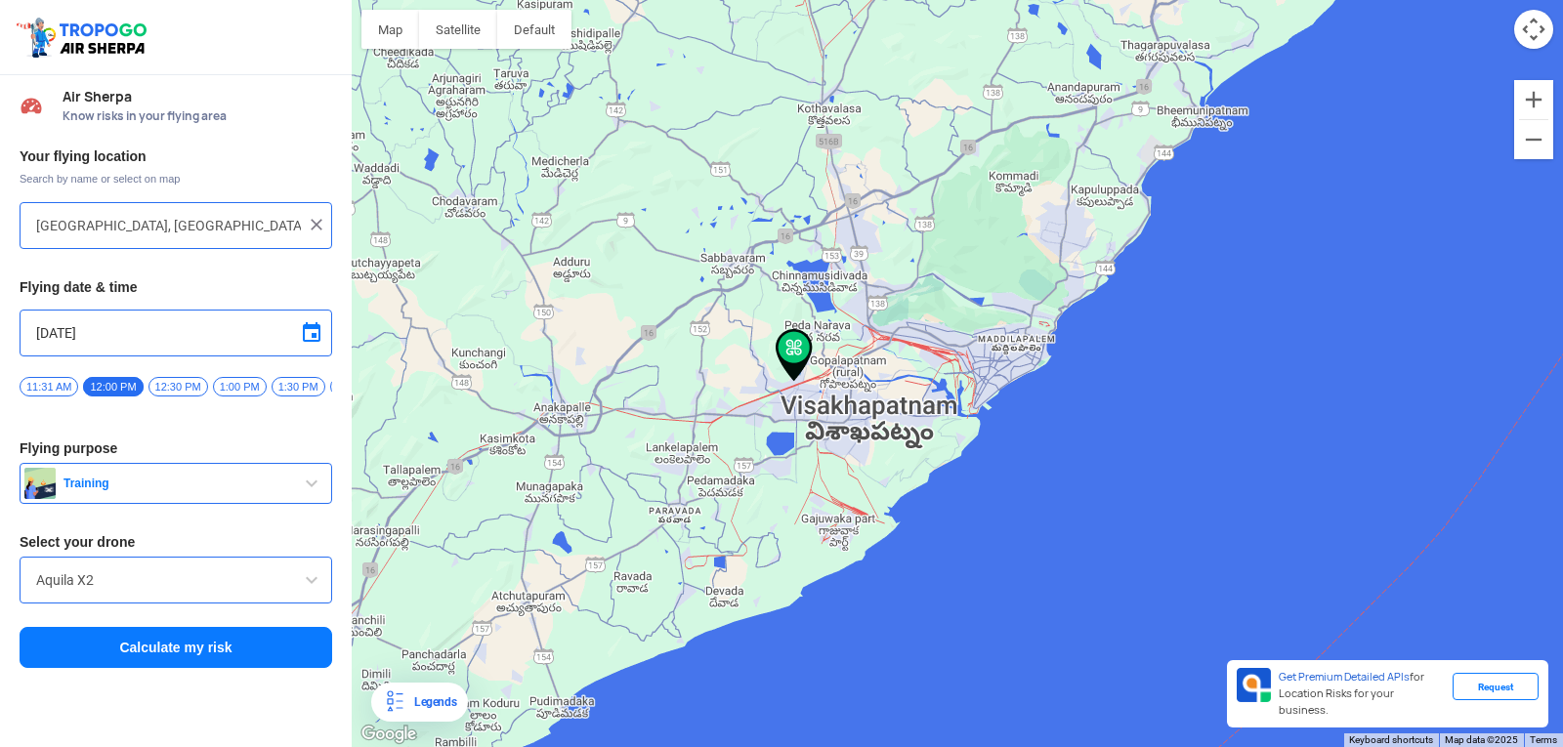
click at [105, 587] on input "Aquila X2" at bounding box center [175, 579] width 279 height 23
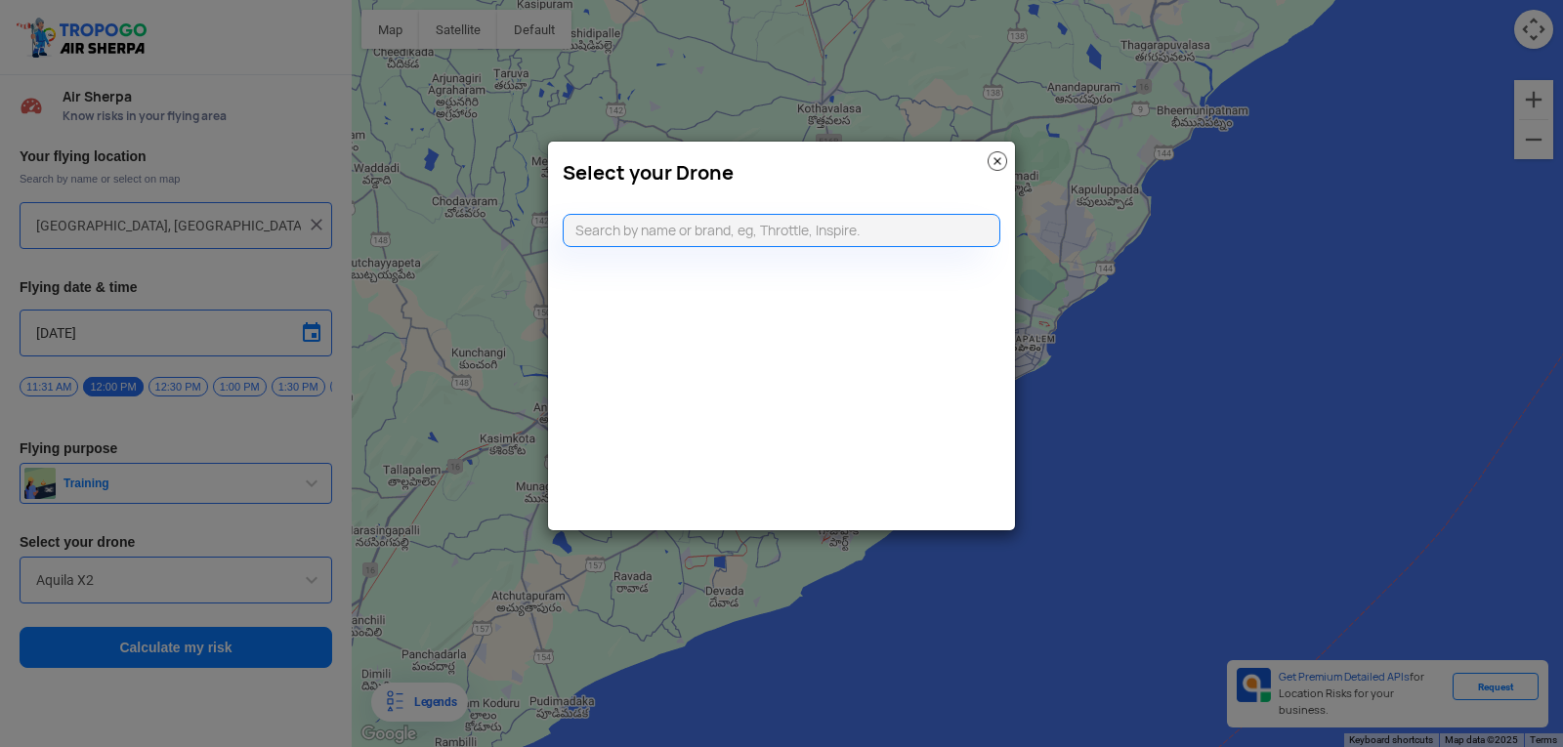
click at [996, 152] on img at bounding box center [997, 161] width 20 height 20
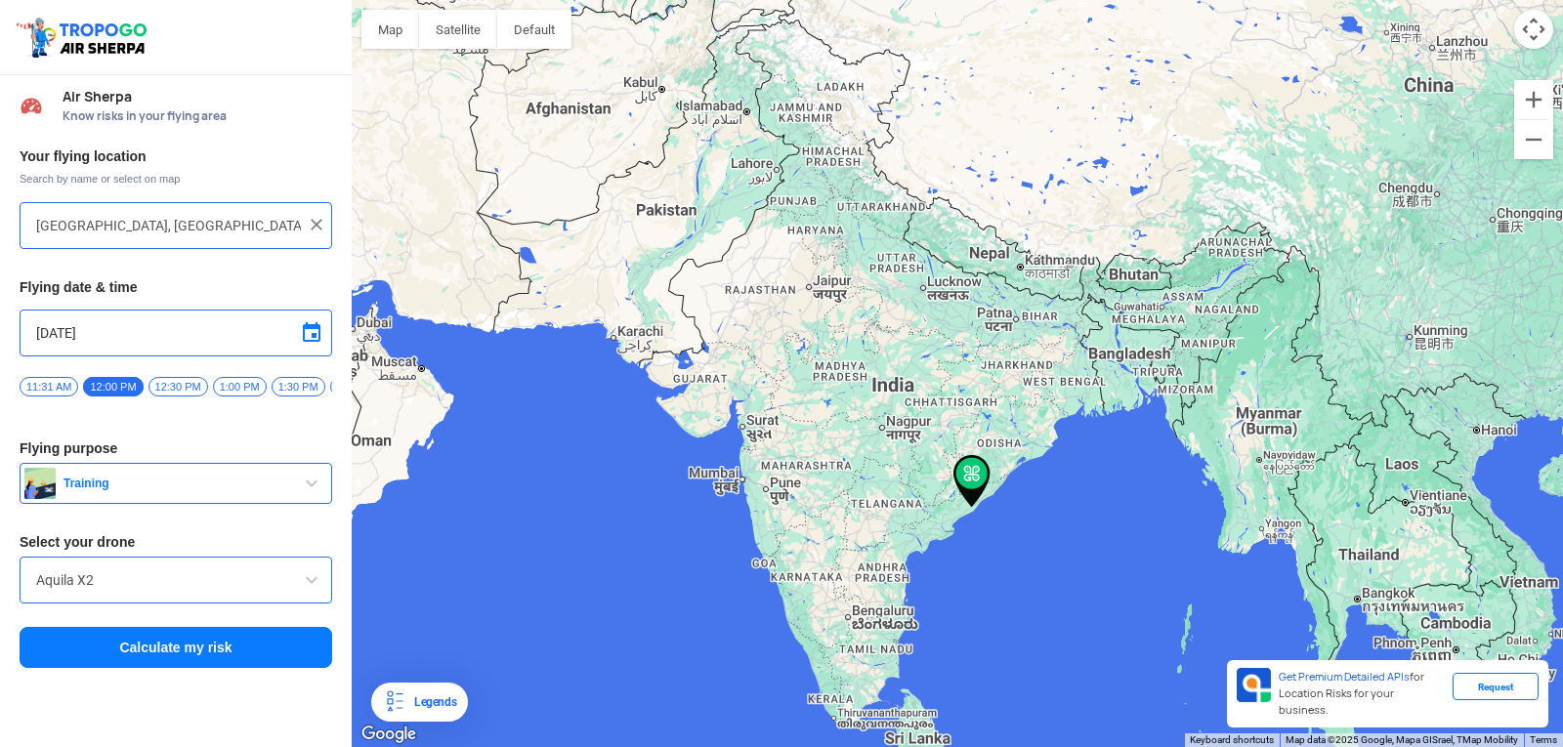
click at [880, 290] on div at bounding box center [957, 373] width 1211 height 747
type input "[GEOGRAPHIC_DATA], [GEOGRAPHIC_DATA] 206131, [GEOGRAPHIC_DATA]"
click at [312, 221] on img at bounding box center [317, 225] width 20 height 20
click at [293, 233] on input "text" at bounding box center [168, 225] width 265 height 23
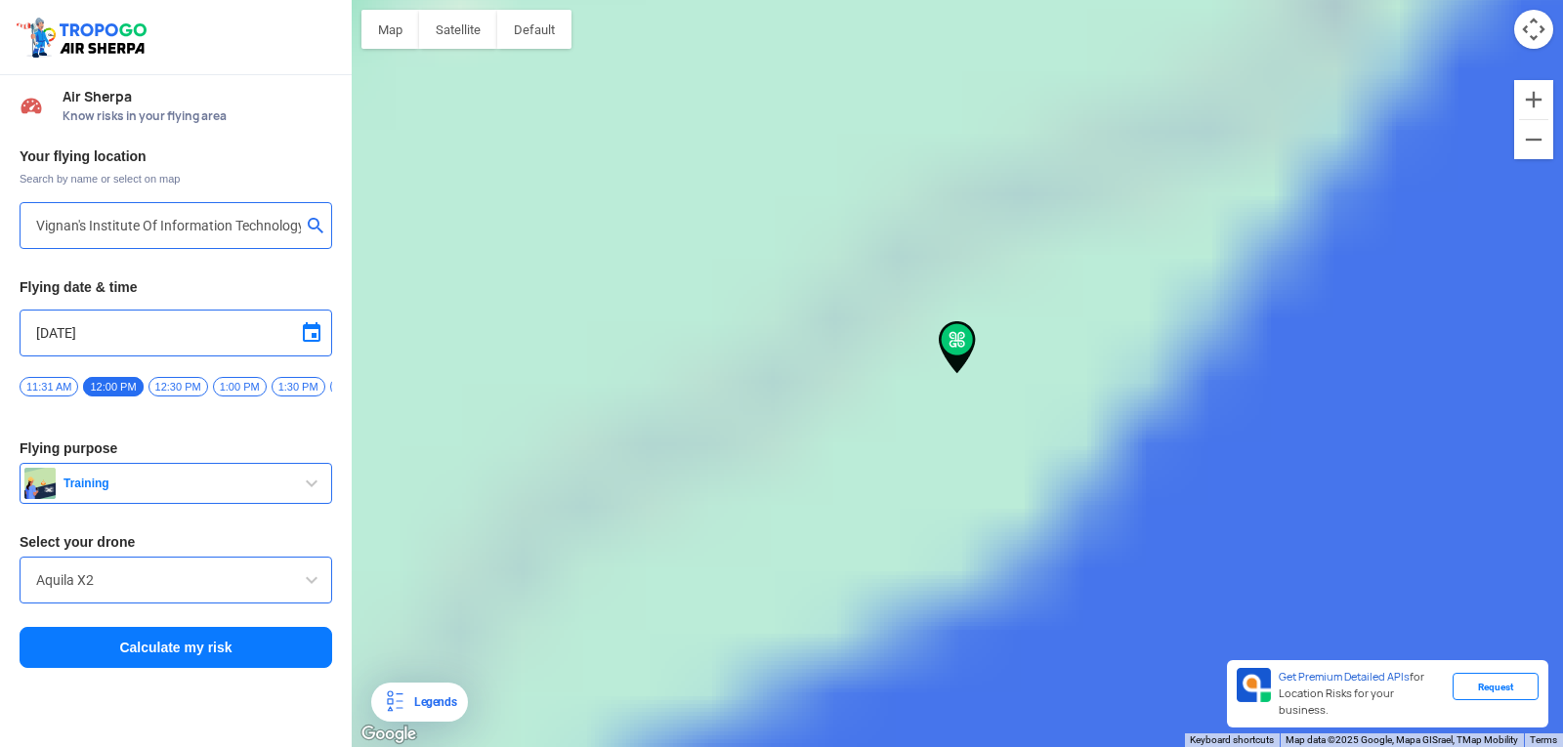
type input "[GEOGRAPHIC_DATA], [GEOGRAPHIC_DATA] 530049, [GEOGRAPHIC_DATA]"
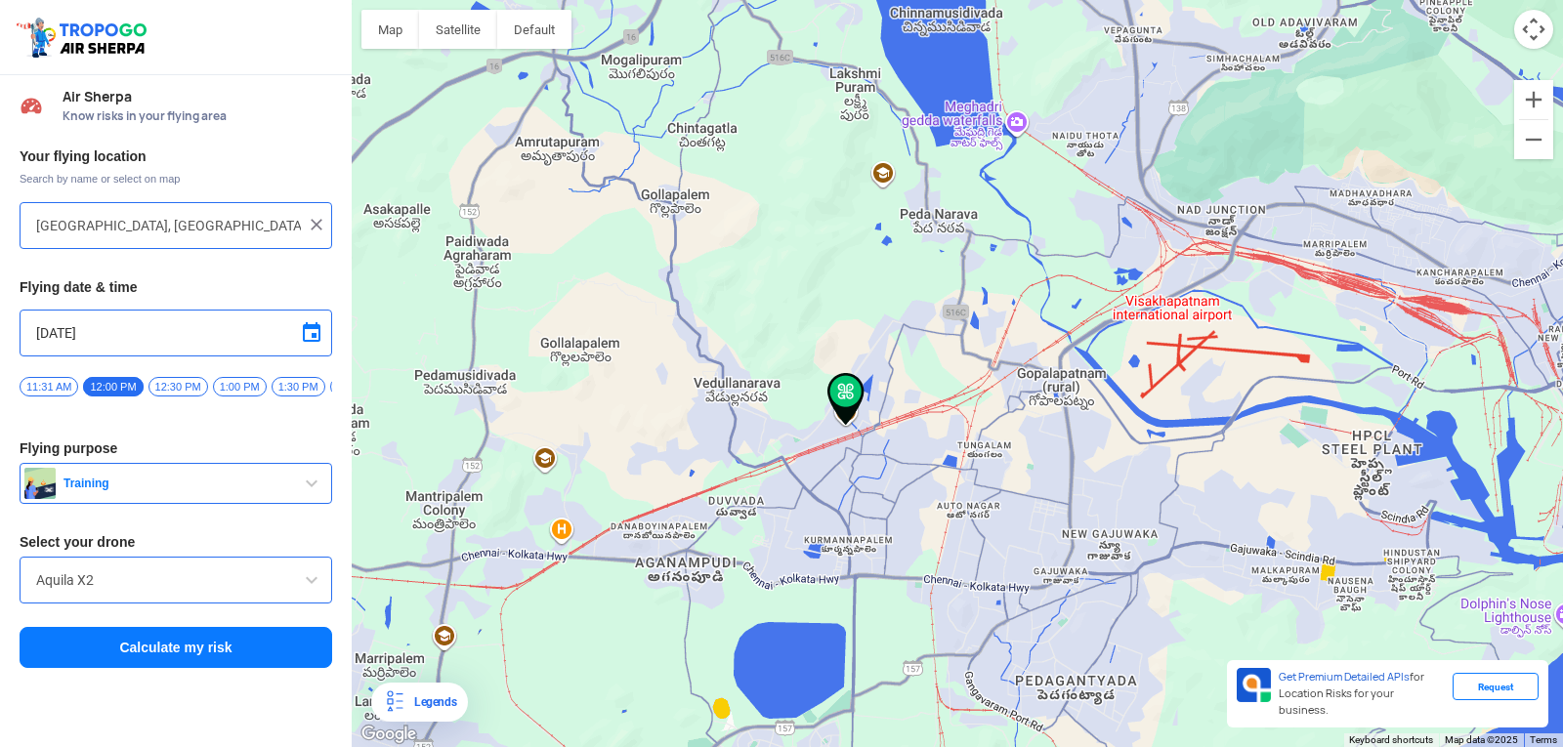
drag, startPoint x: 1121, startPoint y: 303, endPoint x: 1011, endPoint y: 793, distance: 502.6
click at [1011, 746] on html "Location Risk Score Air Sherpa Know risks in your flying area Your flying locat…" at bounding box center [781, 373] width 1563 height 747
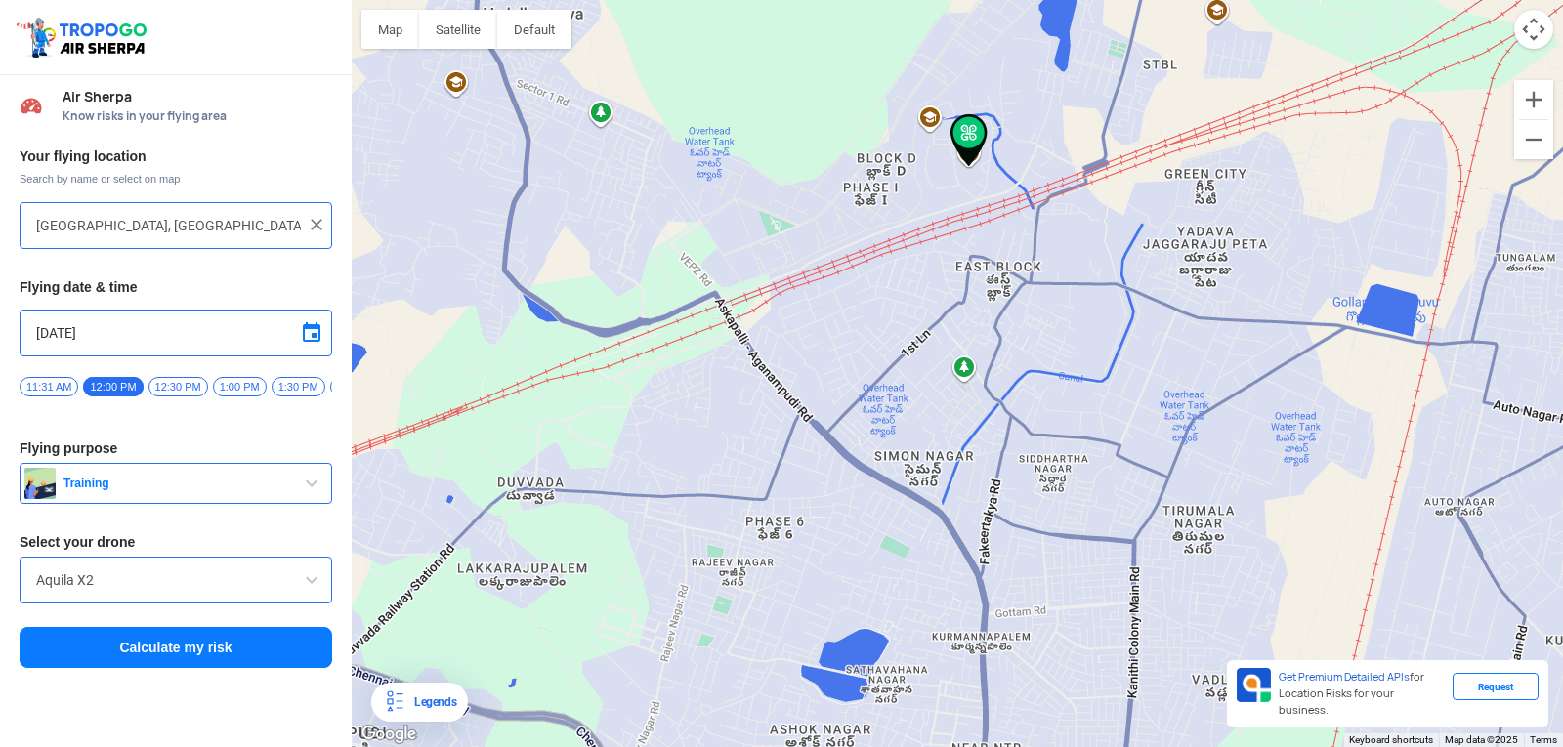
drag, startPoint x: 1245, startPoint y: 228, endPoint x: 867, endPoint y: 793, distance: 680.2
click at [867, 746] on html "Location Risk Score Air Sherpa Know risks in your flying area Your flying locat…" at bounding box center [781, 373] width 1563 height 747
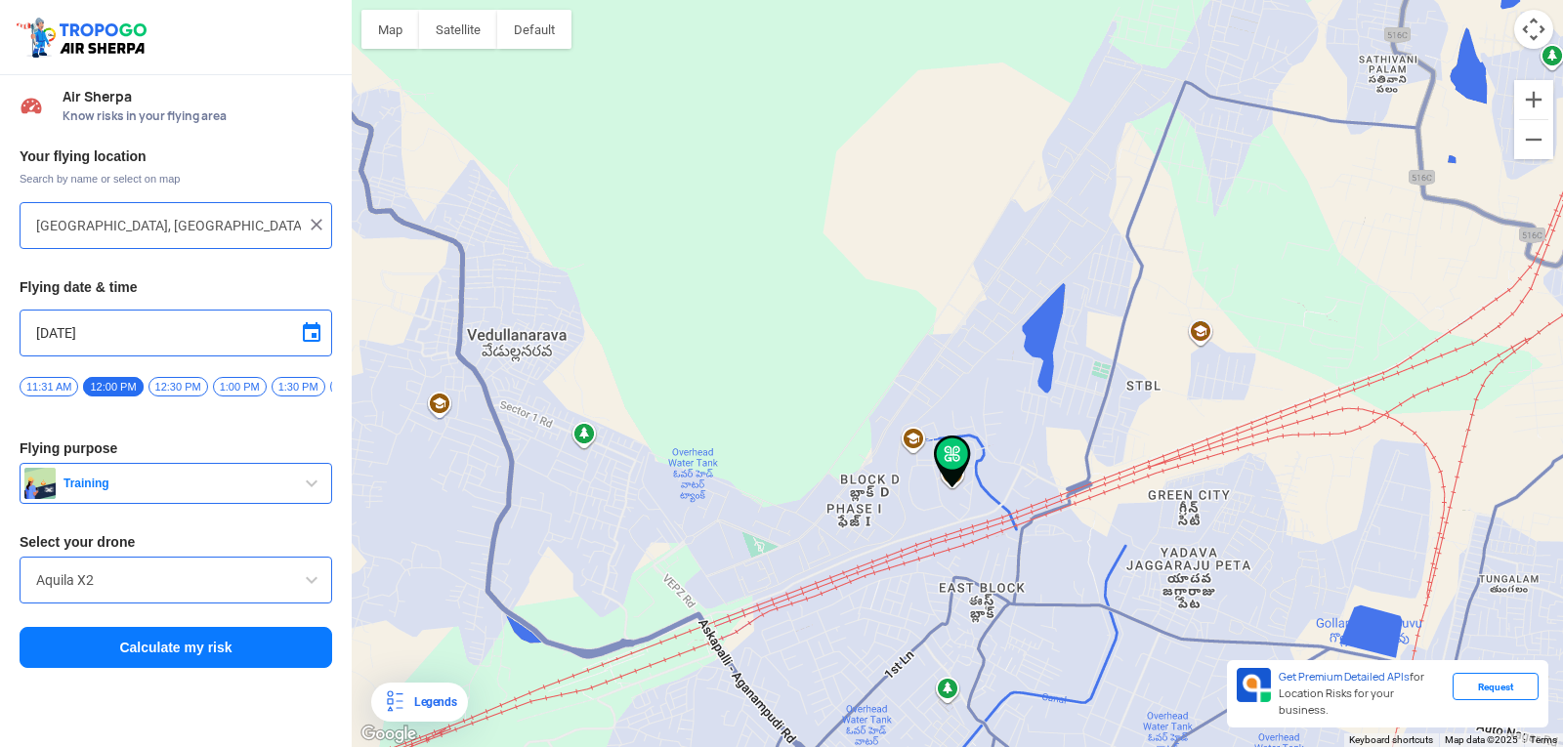
drag, startPoint x: 1157, startPoint y: 288, endPoint x: 1184, endPoint y: 554, distance: 267.0
click at [1184, 554] on div at bounding box center [957, 373] width 1211 height 747
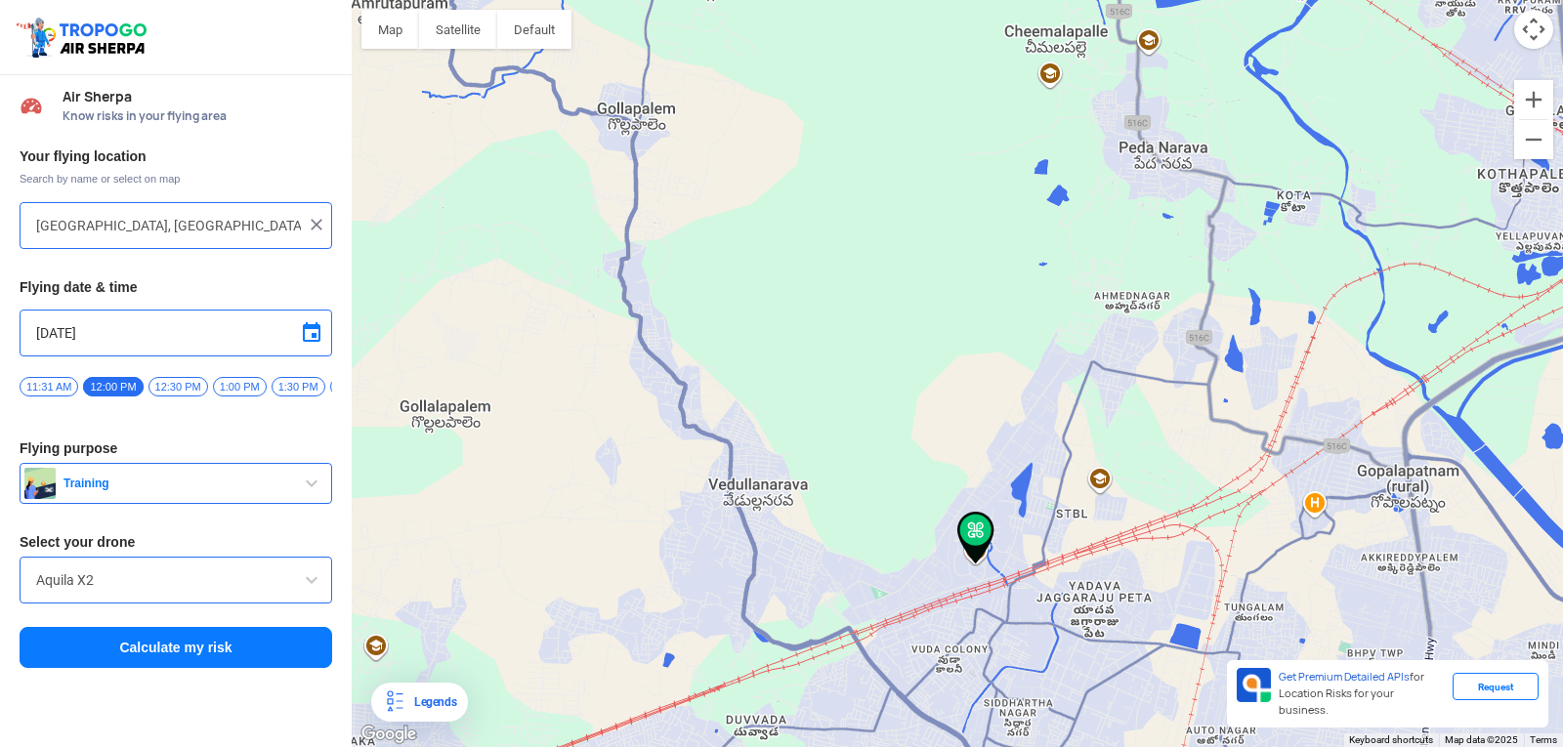
click at [224, 658] on button "Calculate my risk" at bounding box center [176, 647] width 313 height 41
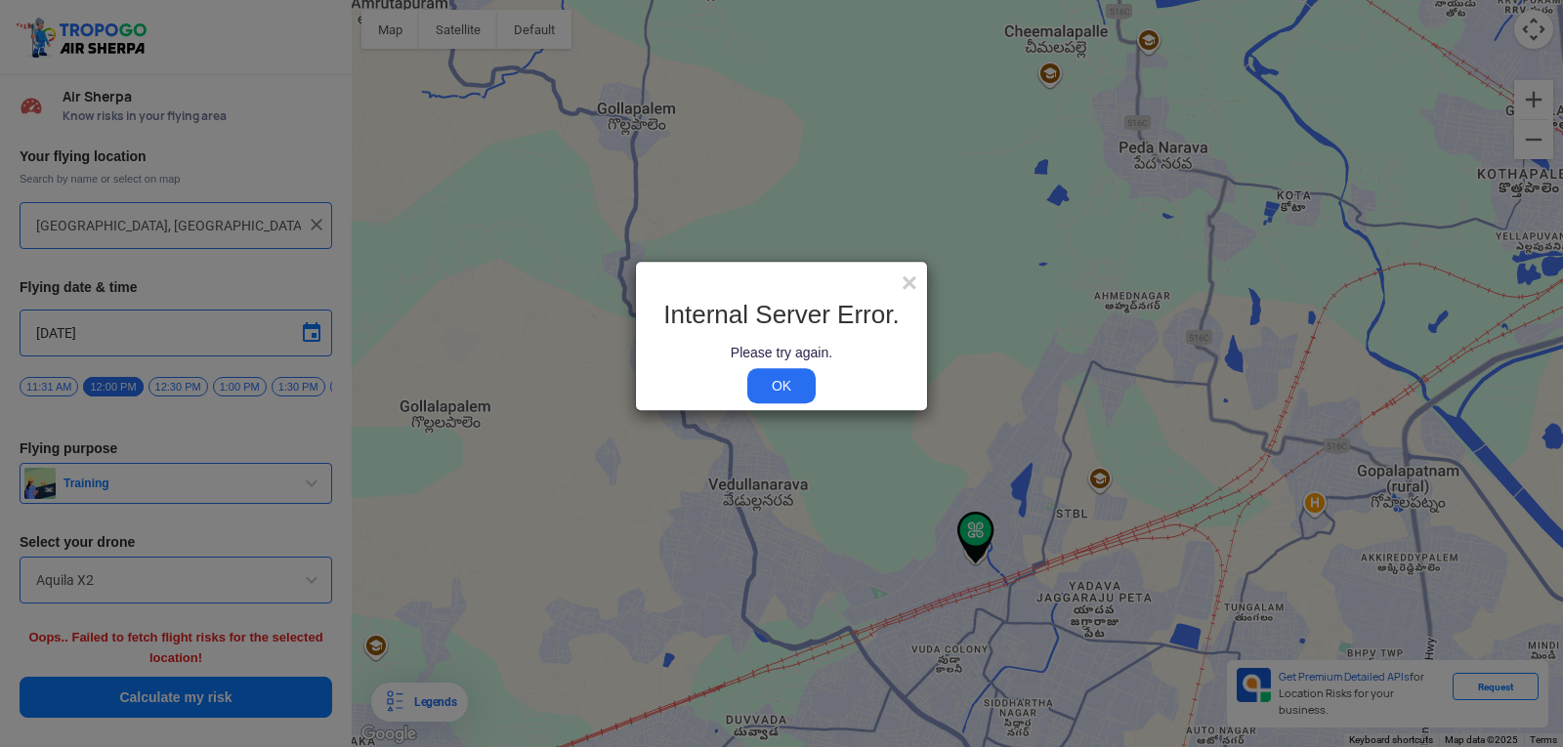
click at [752, 378] on link "OK" at bounding box center [781, 385] width 68 height 35
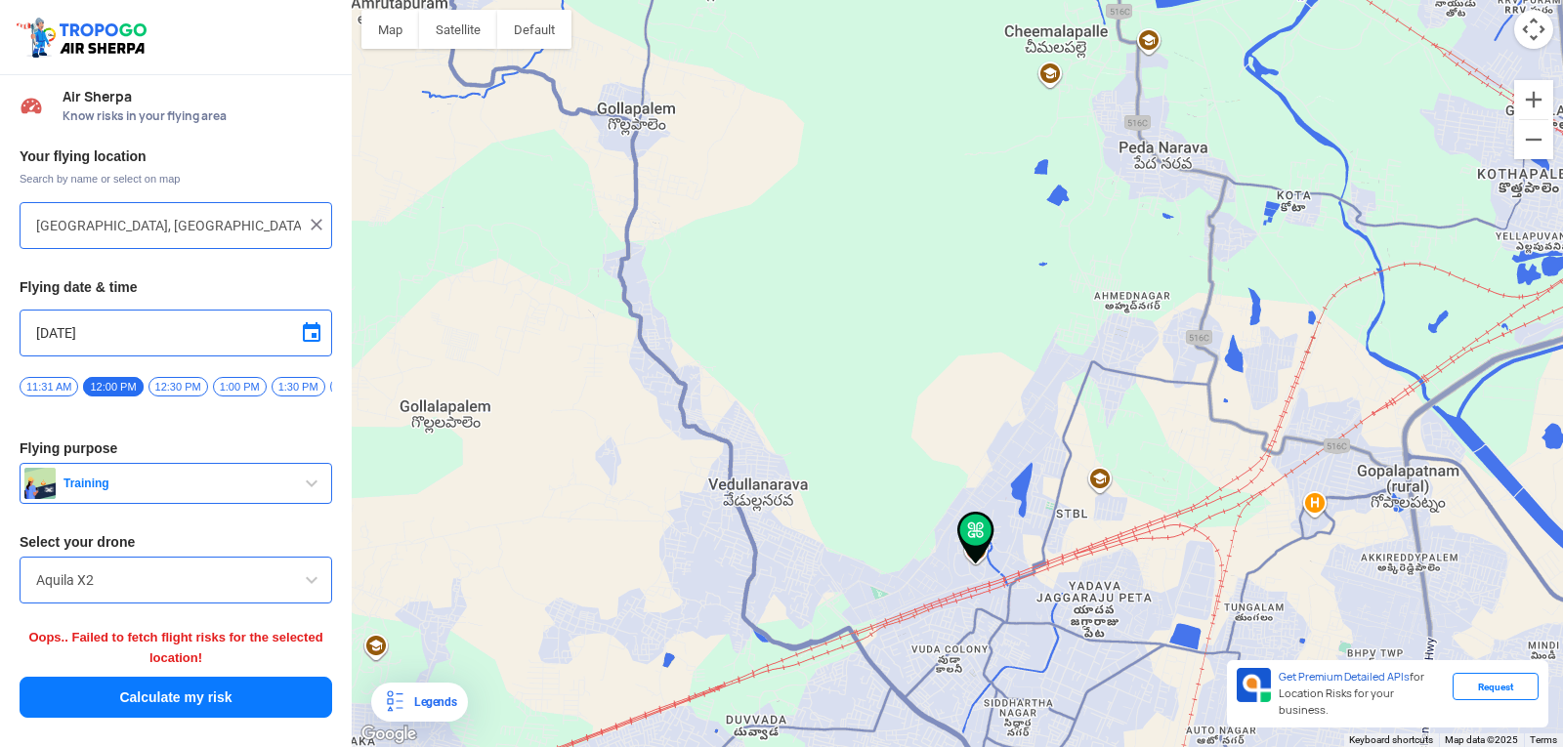
click at [260, 694] on button "Calculate my risk" at bounding box center [176, 697] width 313 height 41
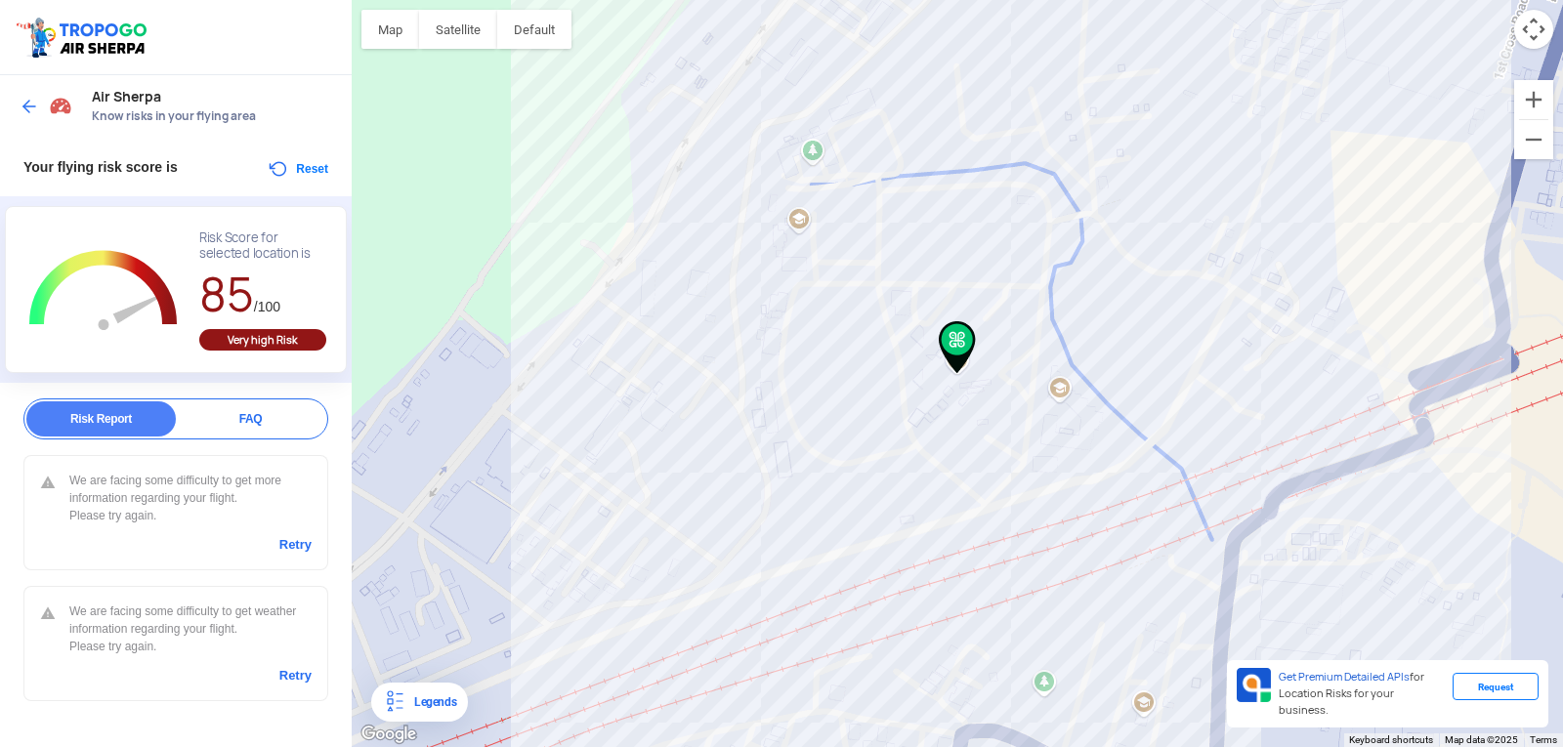
click at [29, 112] on img at bounding box center [30, 107] width 20 height 20
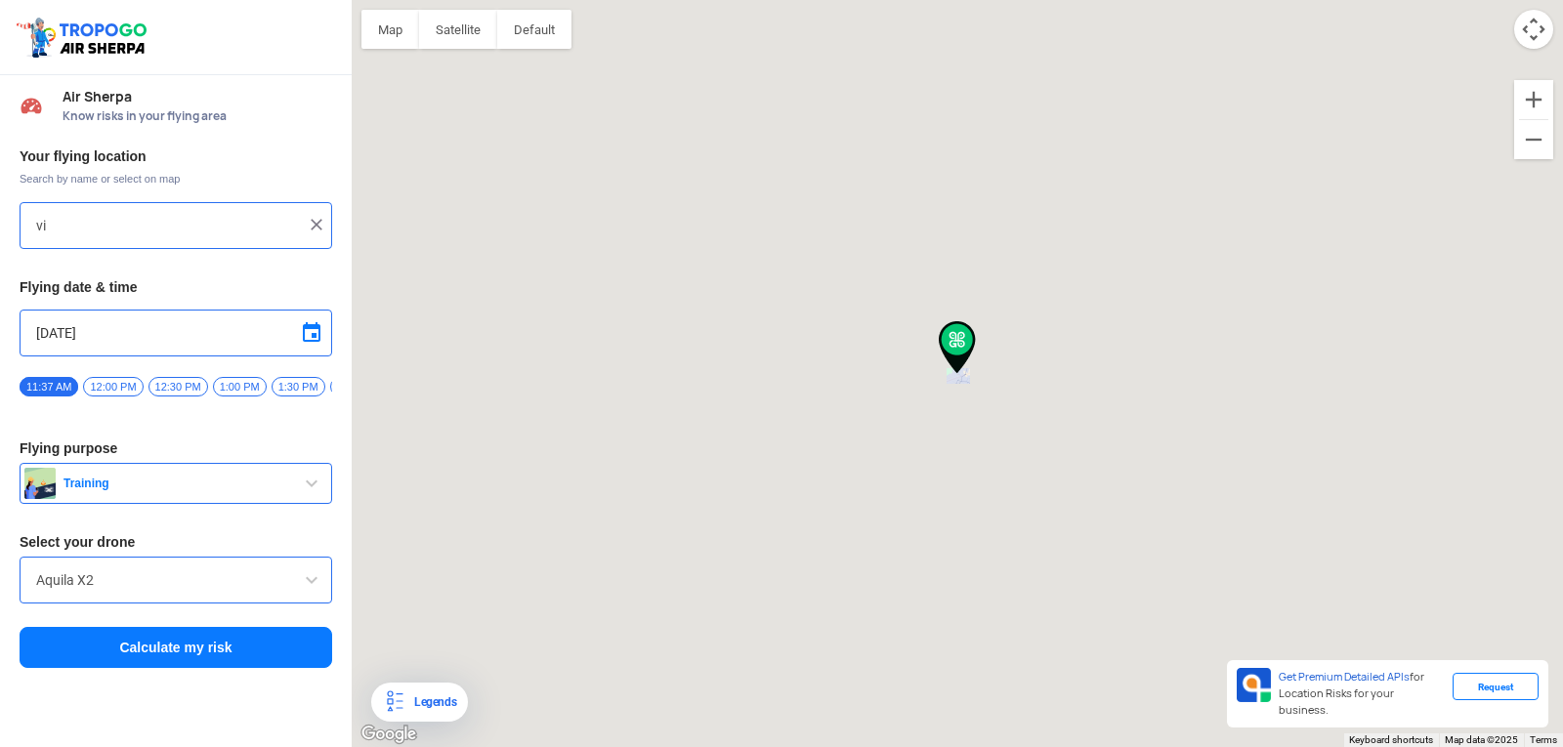
type input "[GEOGRAPHIC_DATA], [GEOGRAPHIC_DATA] 530049, [GEOGRAPHIC_DATA]"
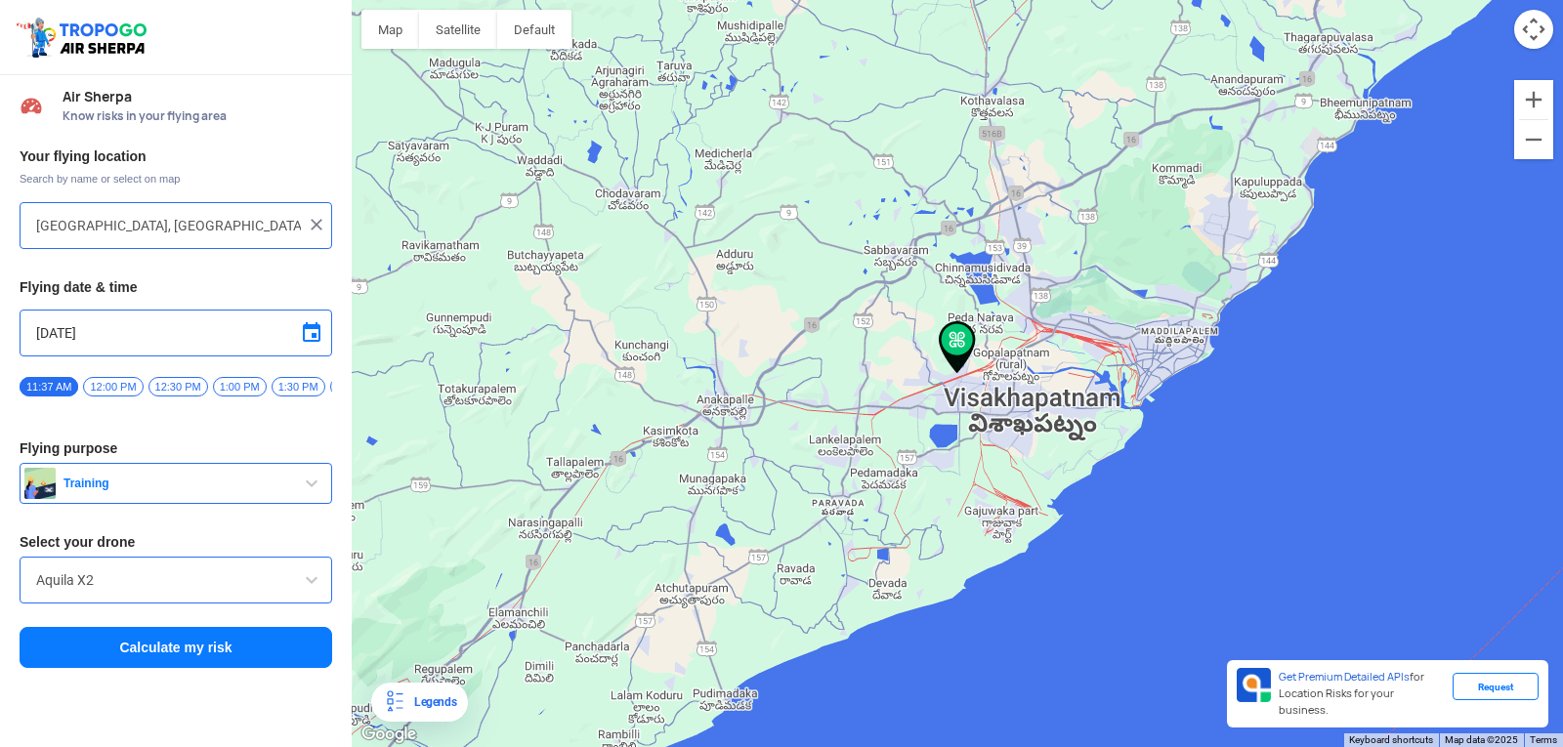
click at [111, 387] on span "12:00 PM" at bounding box center [113, 387] width 60 height 20
click at [192, 666] on button "Calculate my risk" at bounding box center [176, 647] width 313 height 41
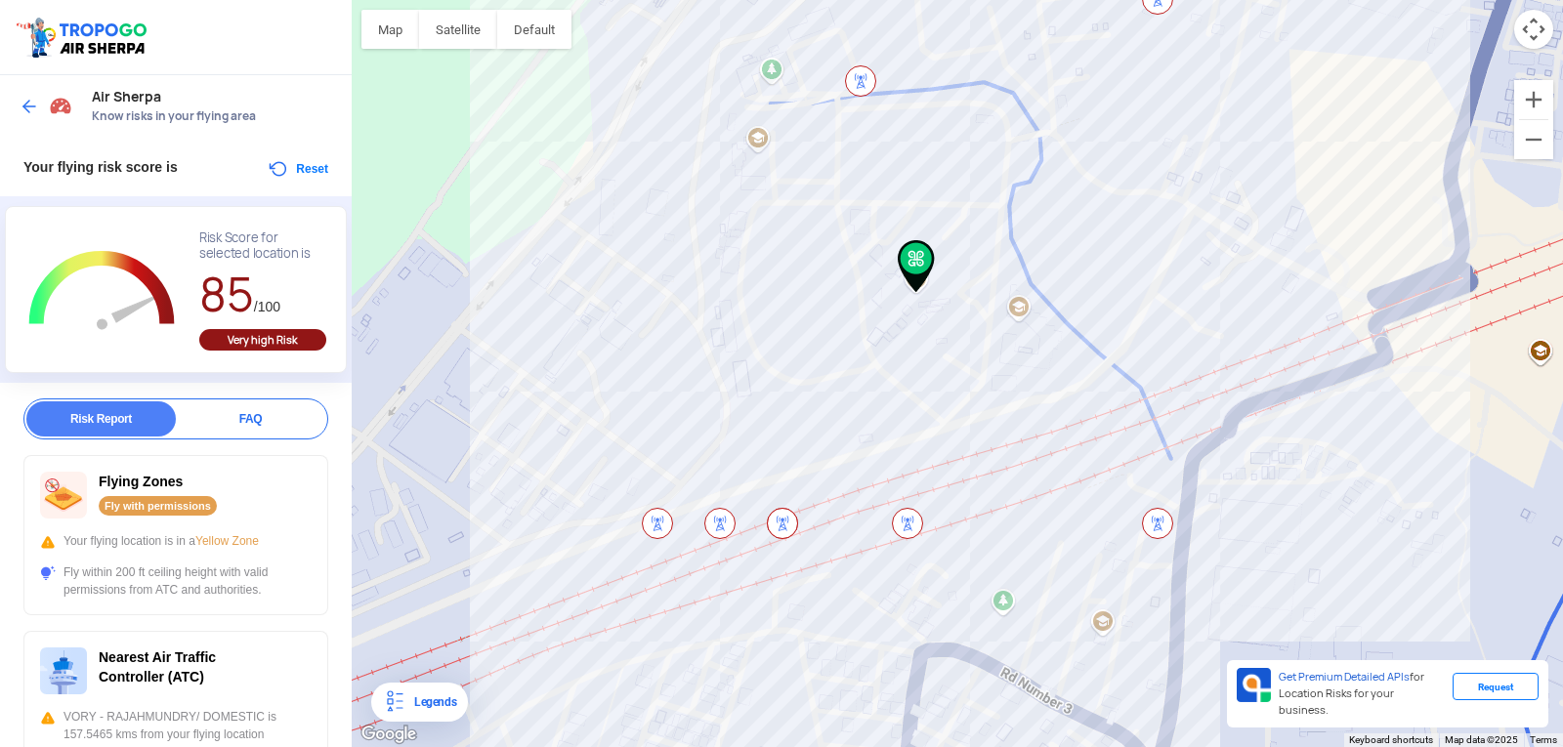
drag, startPoint x: 1079, startPoint y: 457, endPoint x: 1035, endPoint y: 371, distance: 96.5
click at [1035, 371] on div at bounding box center [957, 373] width 1211 height 747
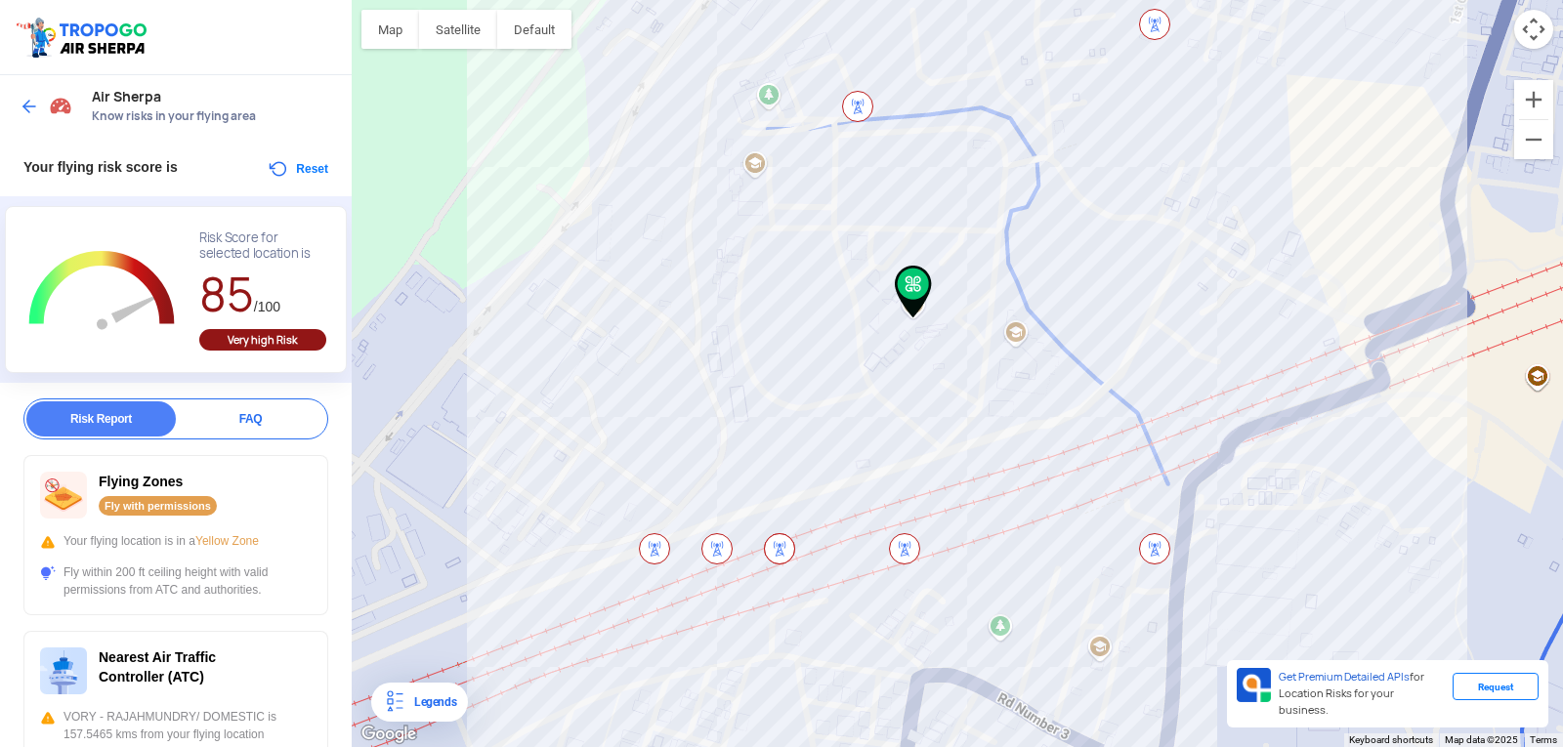
drag, startPoint x: 963, startPoint y: 475, endPoint x: 962, endPoint y: 518, distance: 43.0
click at [962, 518] on div at bounding box center [957, 373] width 1211 height 747
